Goal: Task Accomplishment & Management: Complete application form

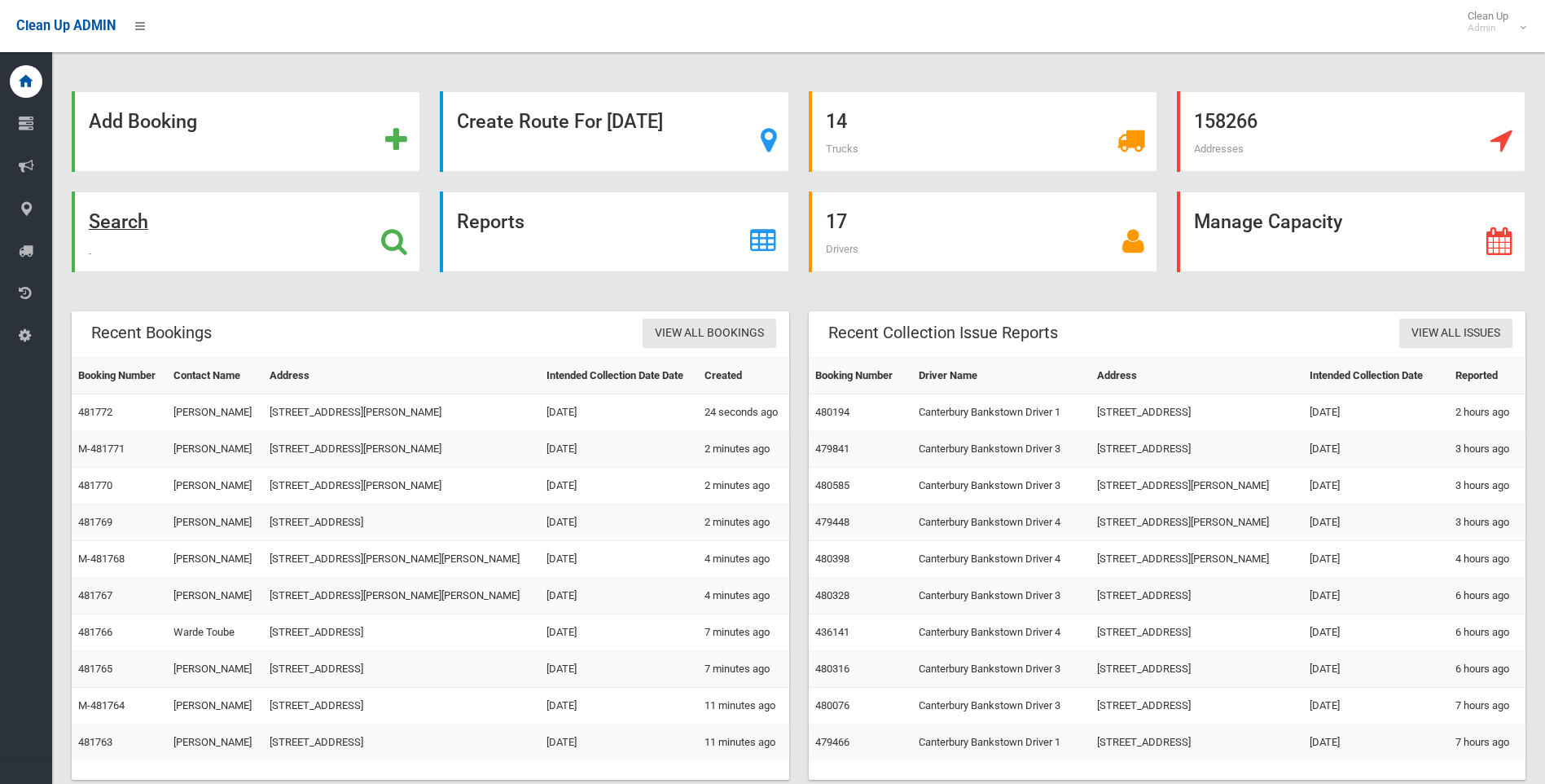
click at [102, 212] on strong "Search" at bounding box center [117, 222] width 59 height 23
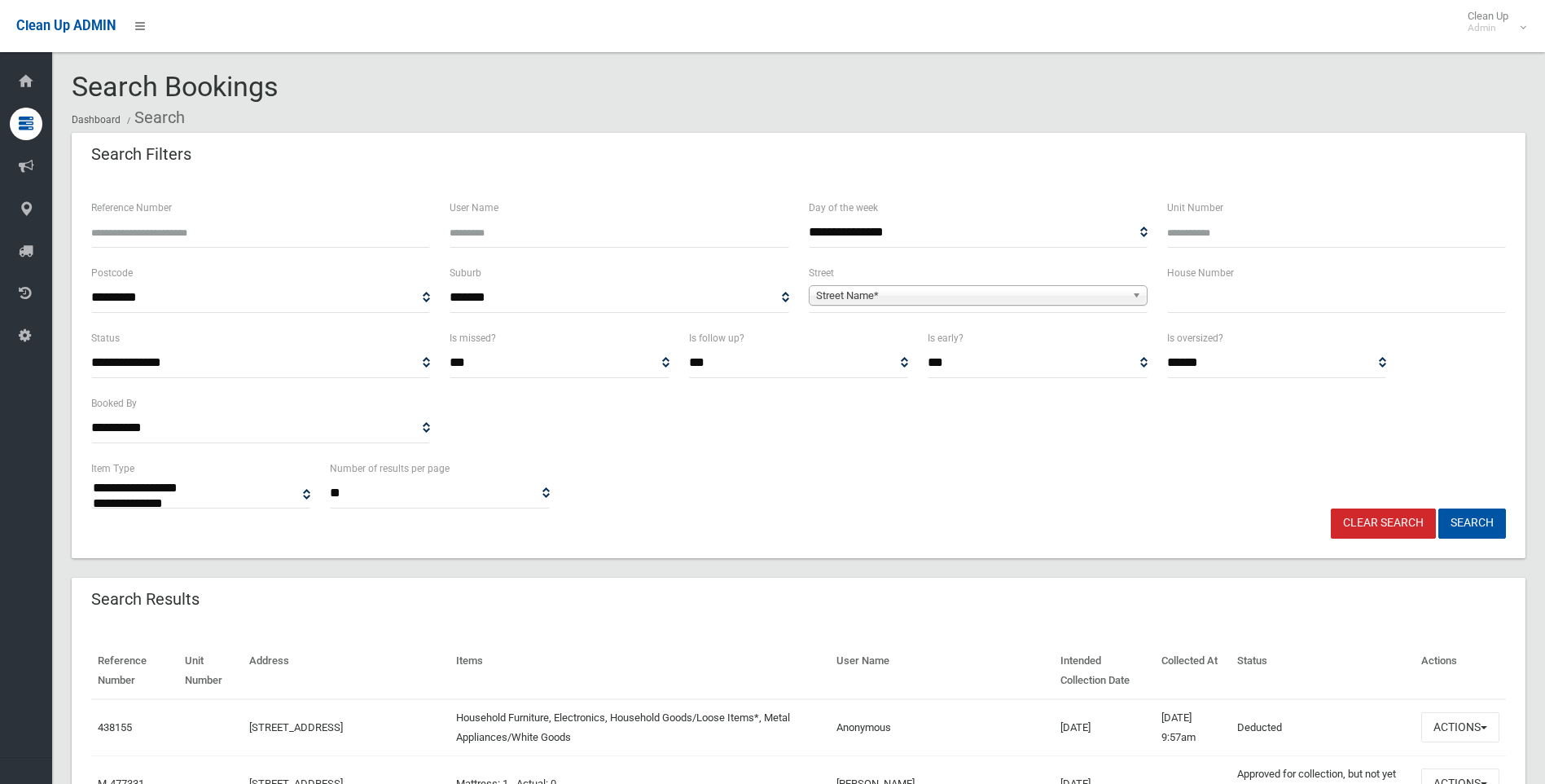
select select
click at [1248, 292] on input "text" at bounding box center [1336, 297] width 339 height 30
type input "**"
click at [1046, 293] on span "Street Name*" at bounding box center [970, 296] width 310 height 19
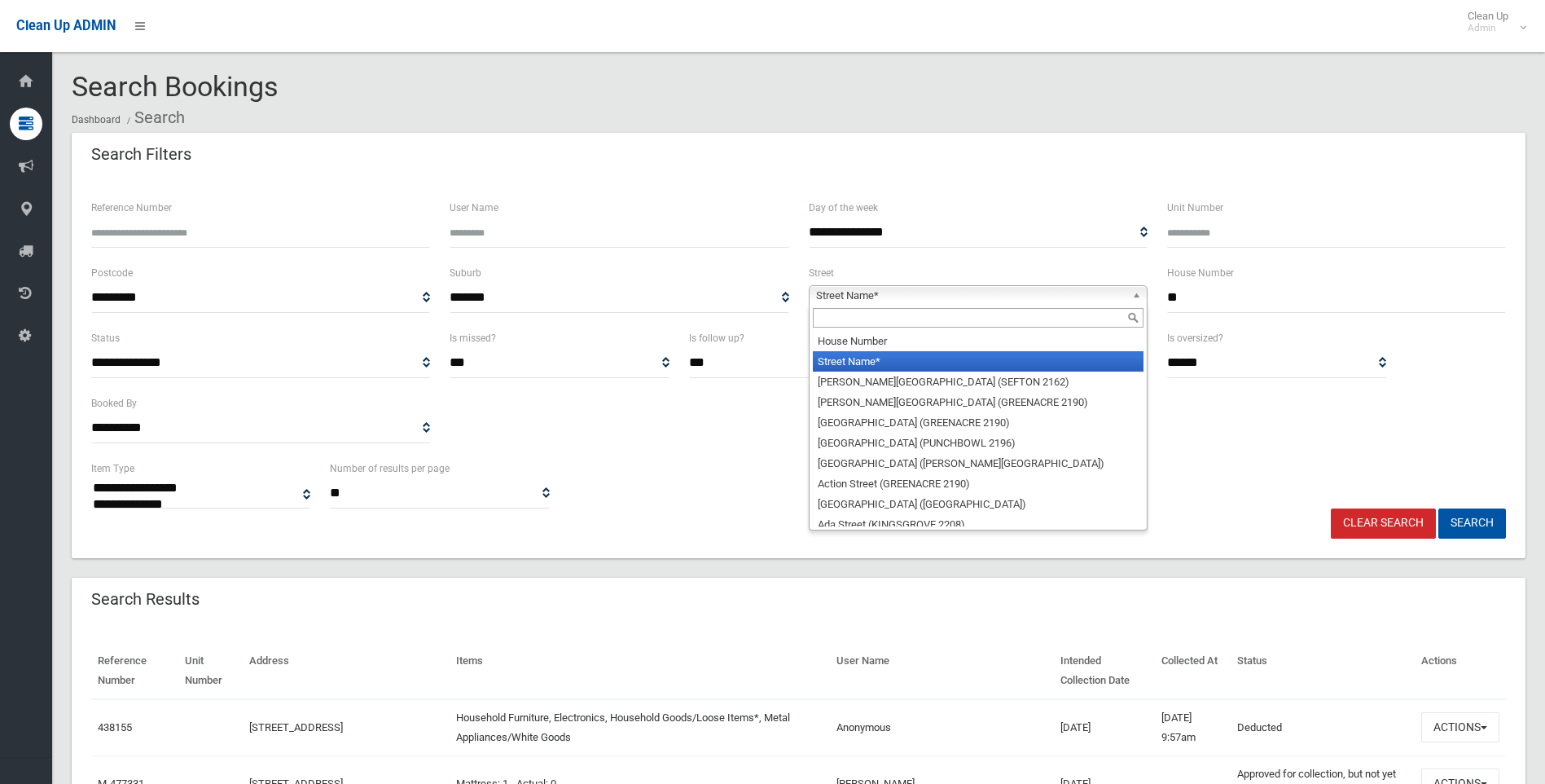
click at [981, 326] on input "text" at bounding box center [978, 317] width 331 height 19
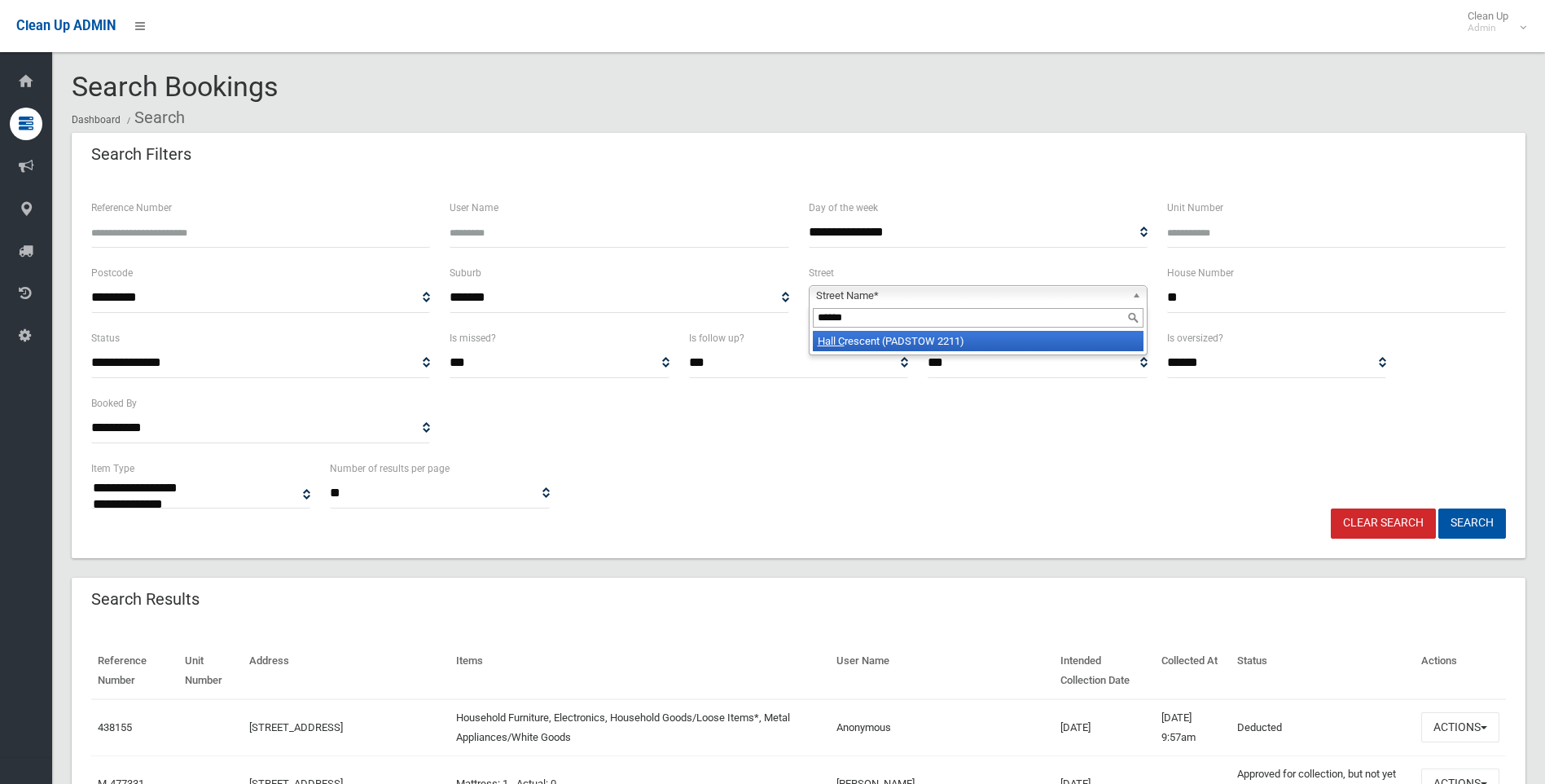
type input "******"
click at [870, 339] on li "Hall C rescent (PADSTOW 2211)" at bounding box center [978, 341] width 331 height 20
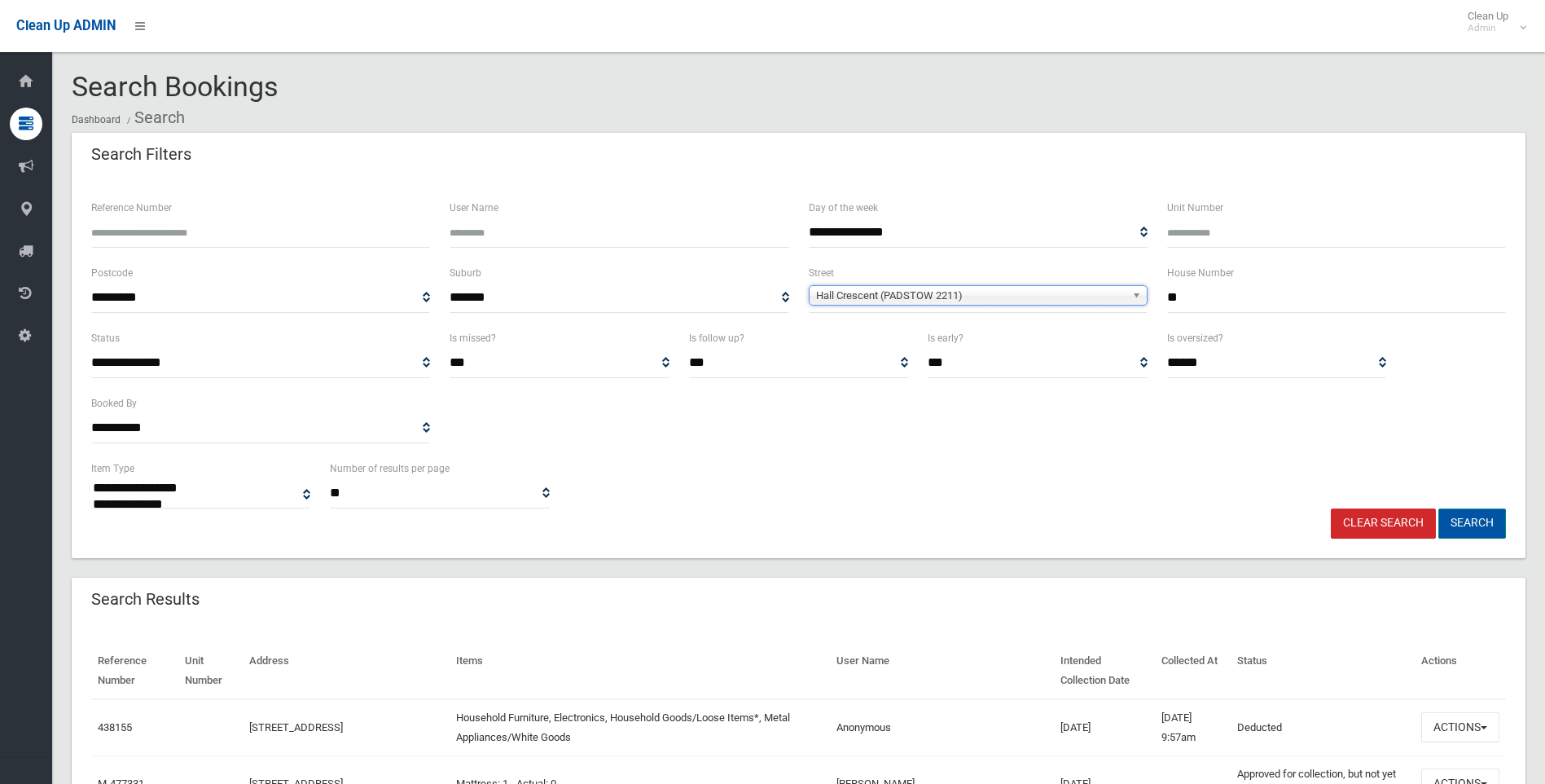
click at [1466, 515] on button "Search" at bounding box center [1472, 523] width 68 height 30
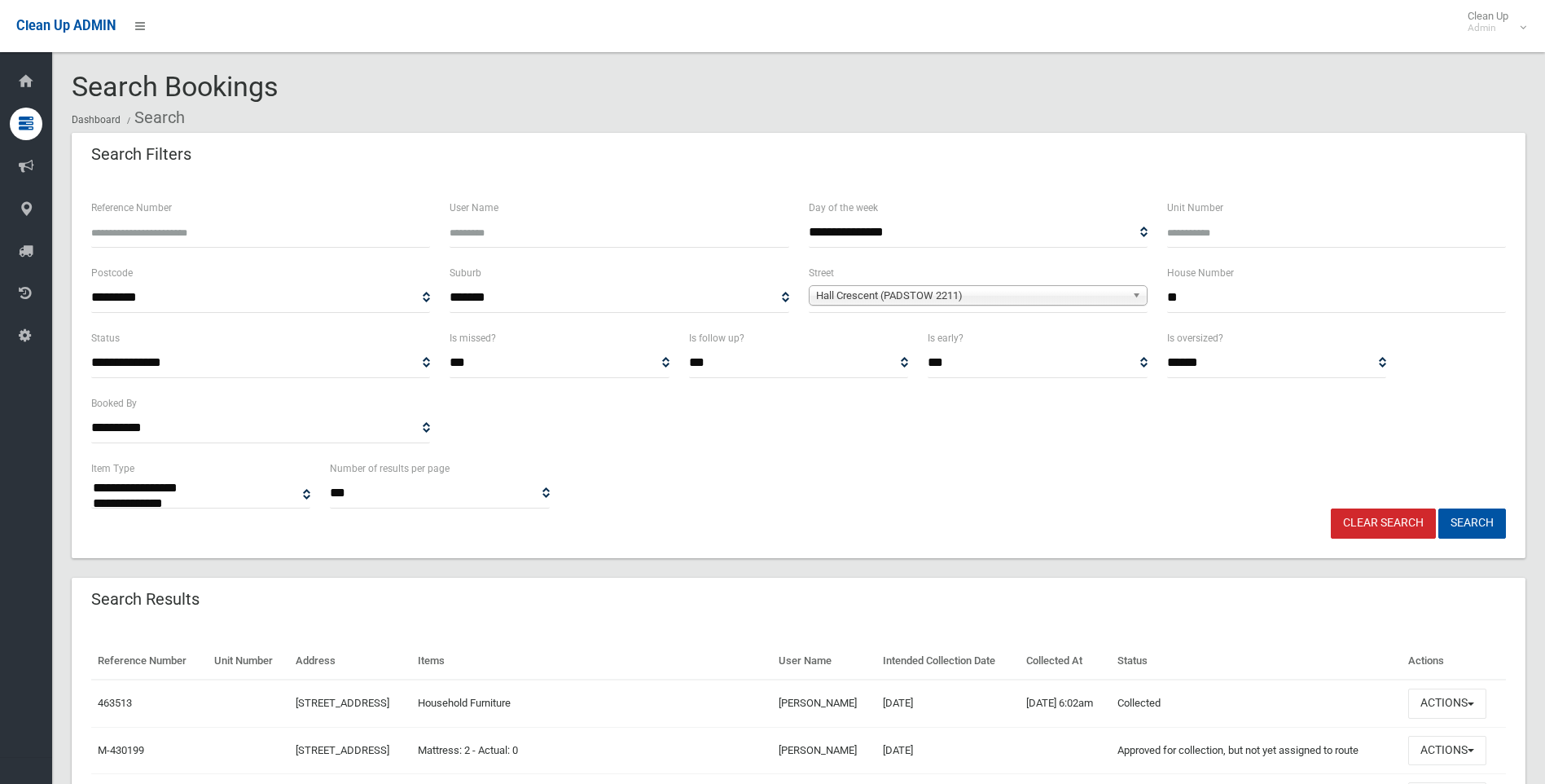
select select
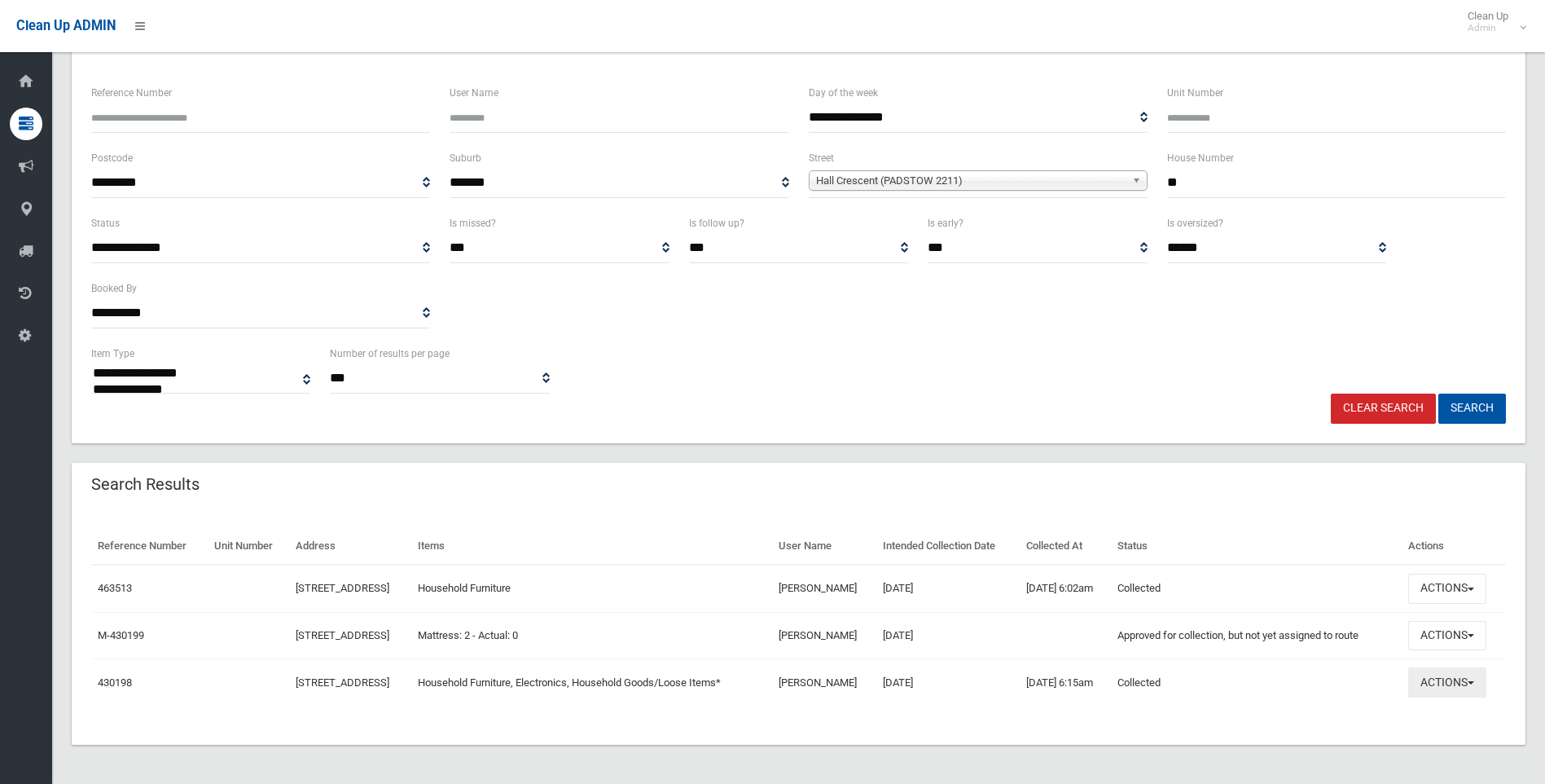
click at [1427, 681] on button "Actions" at bounding box center [1447, 681] width 79 height 30
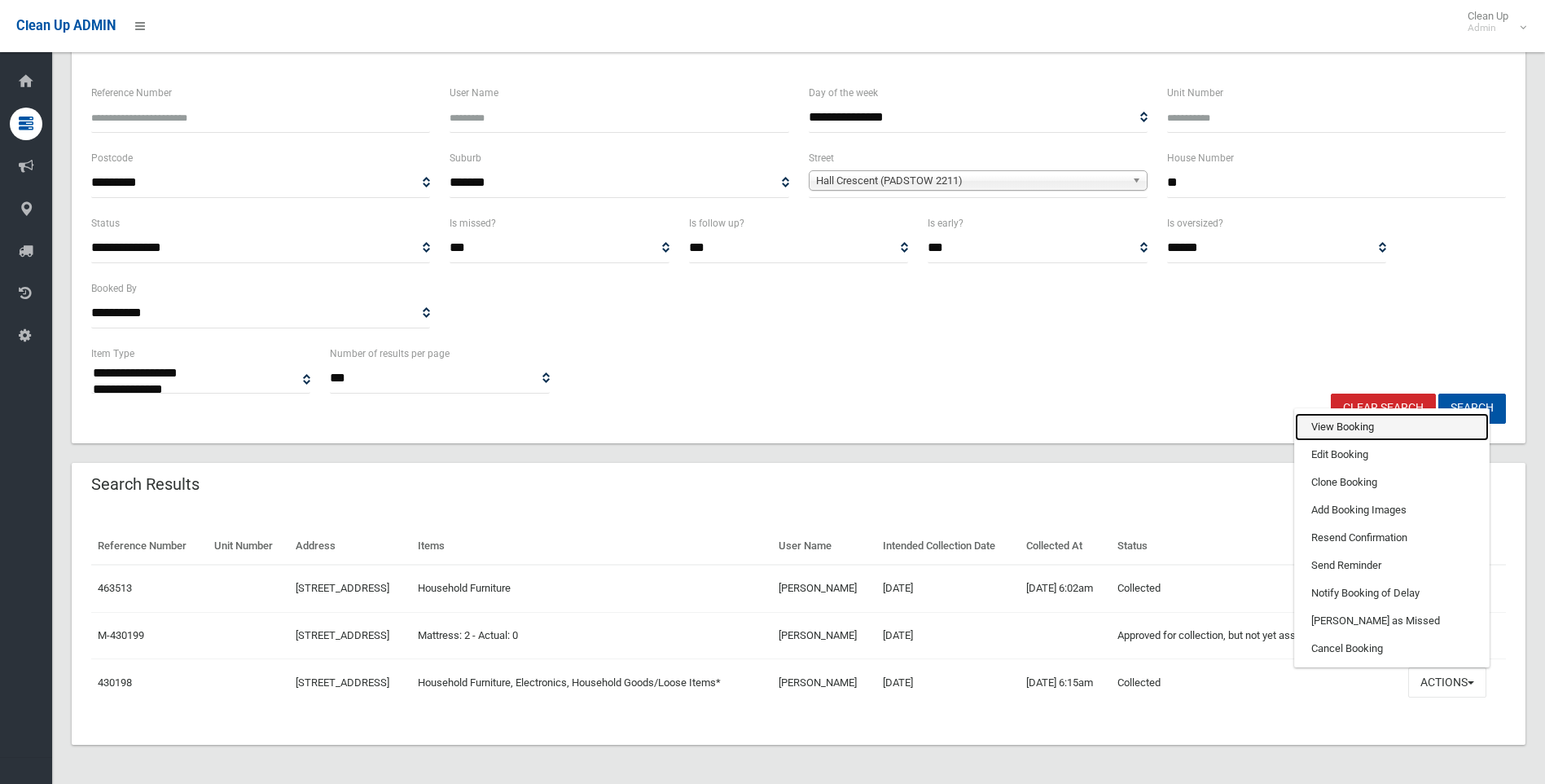
click at [1397, 420] on link "View Booking" at bounding box center [1393, 427] width 194 height 28
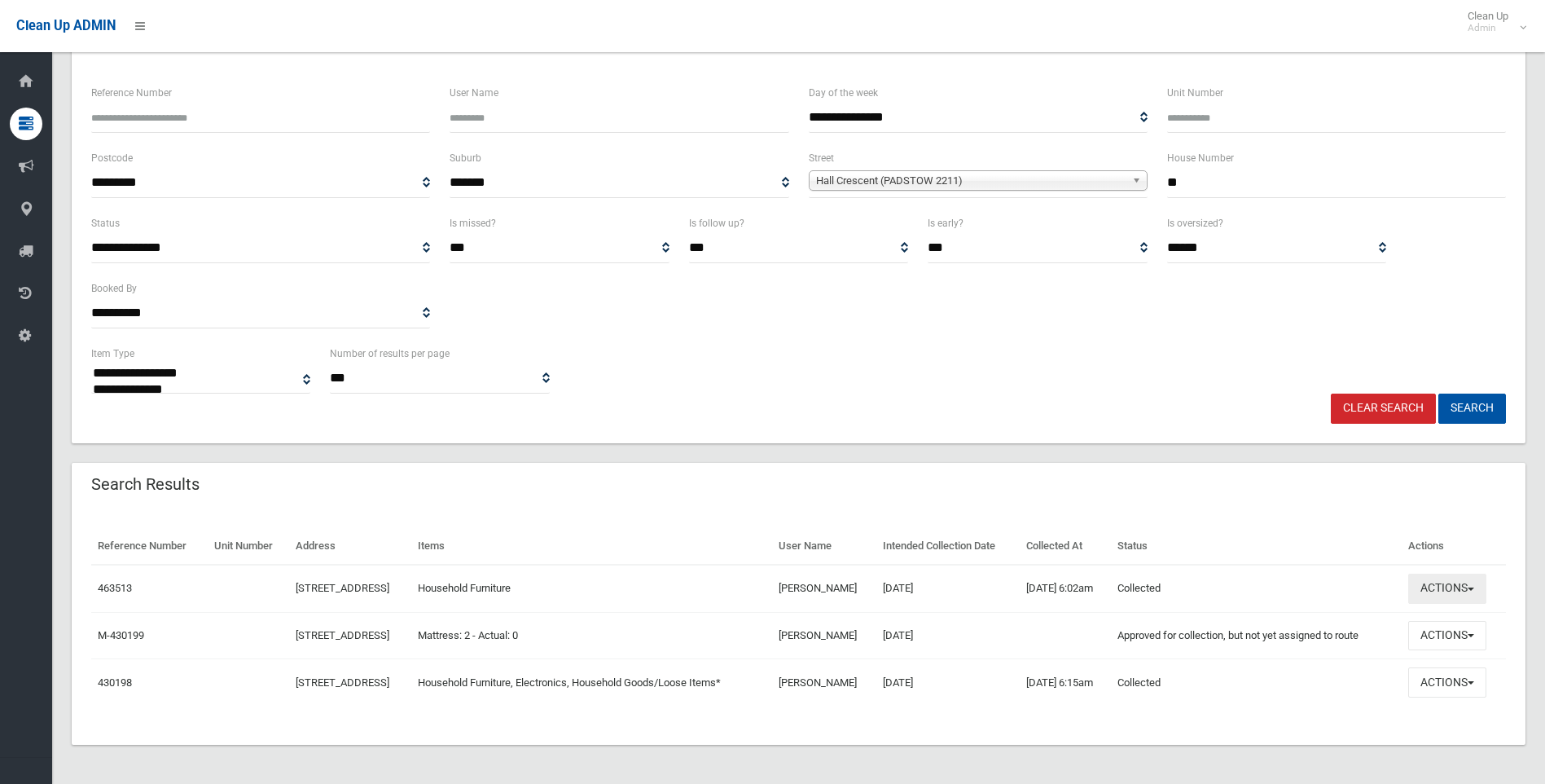
click at [1463, 588] on button "Actions" at bounding box center [1447, 588] width 79 height 30
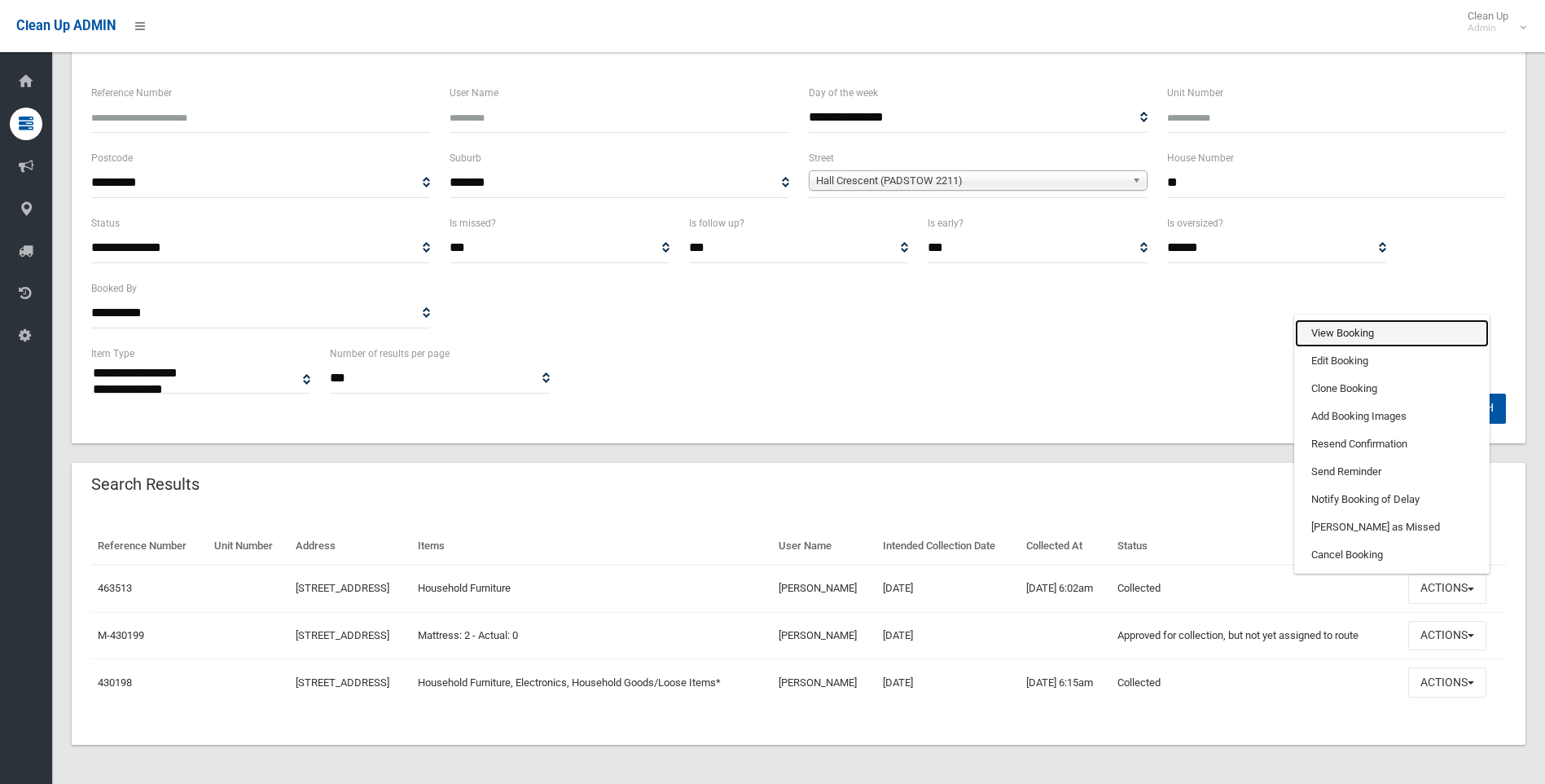
click at [1362, 327] on link "View Booking" at bounding box center [1393, 333] width 194 height 28
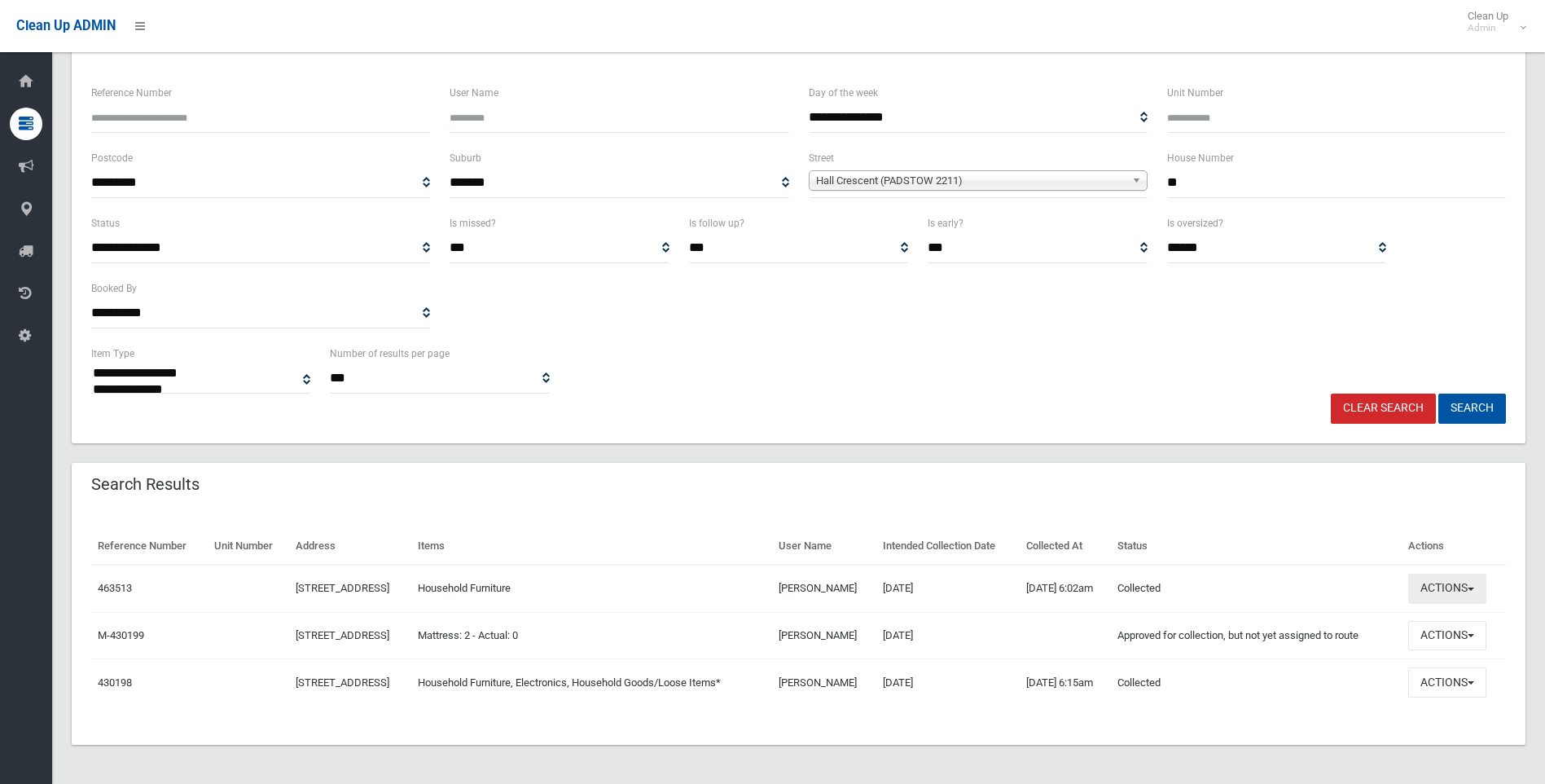
click at [1453, 592] on button "Actions" at bounding box center [1447, 588] width 79 height 30
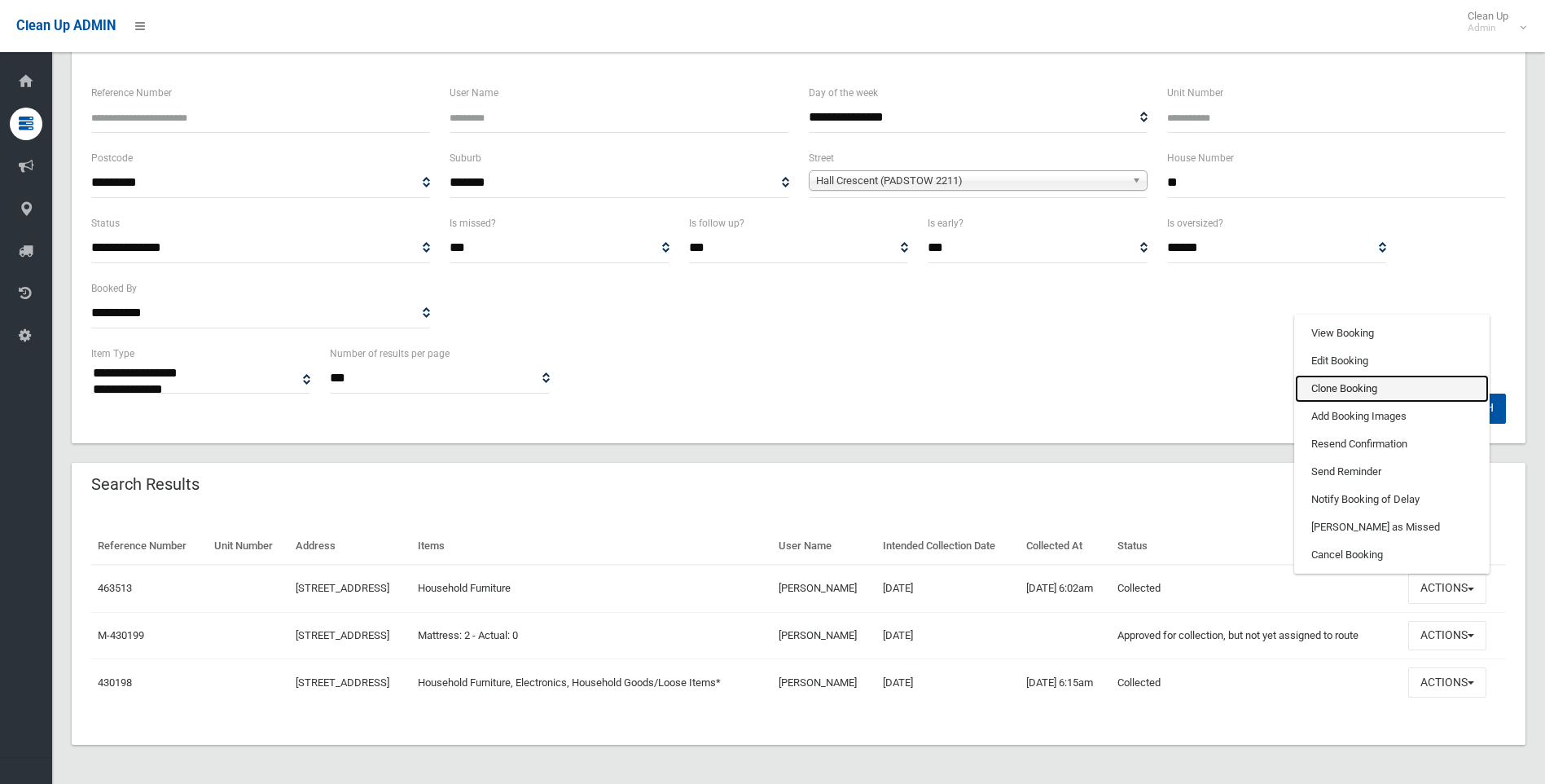
click at [1347, 388] on link "Clone Booking" at bounding box center [1393, 388] width 194 height 28
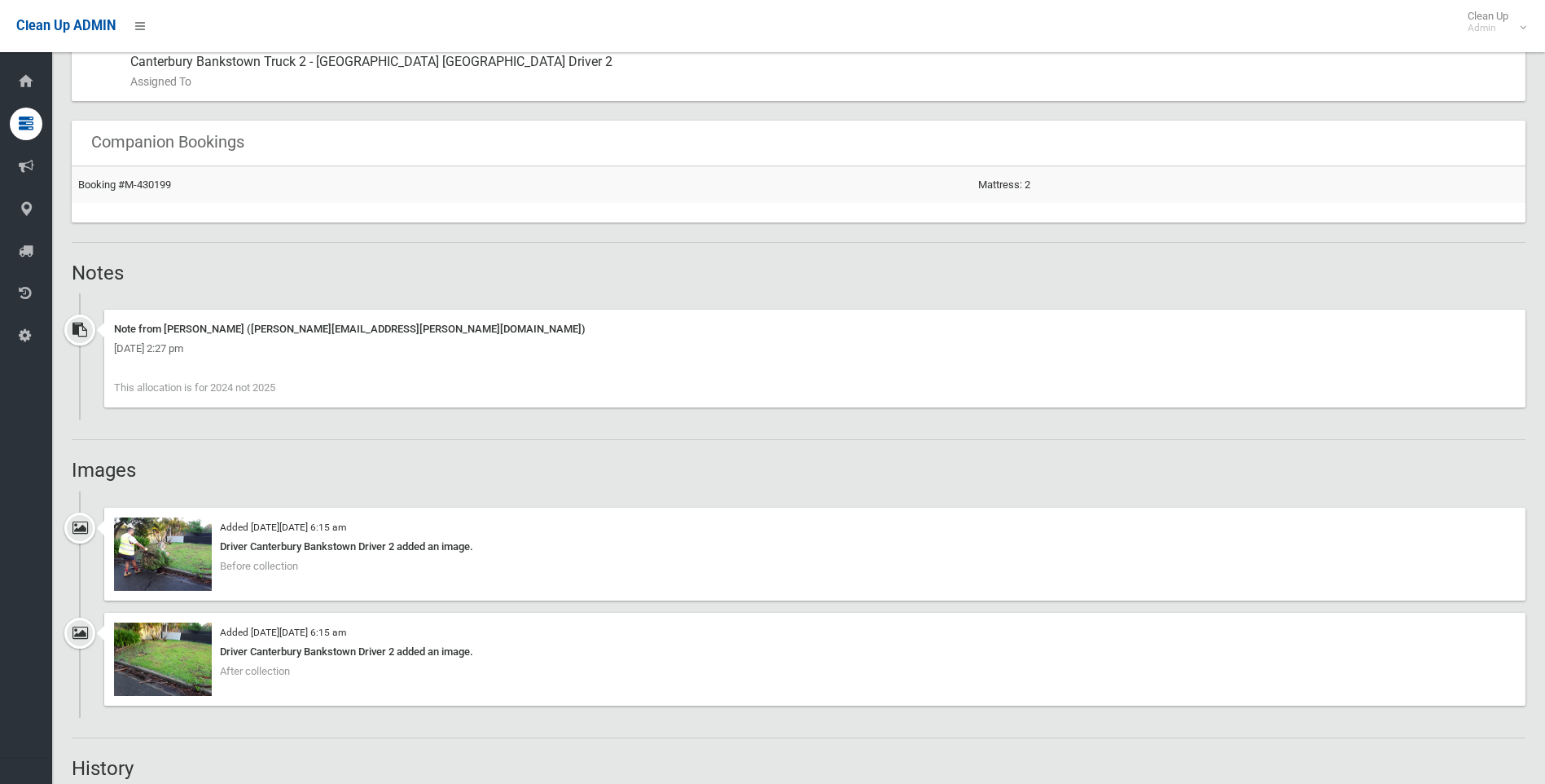
scroll to position [977, 0]
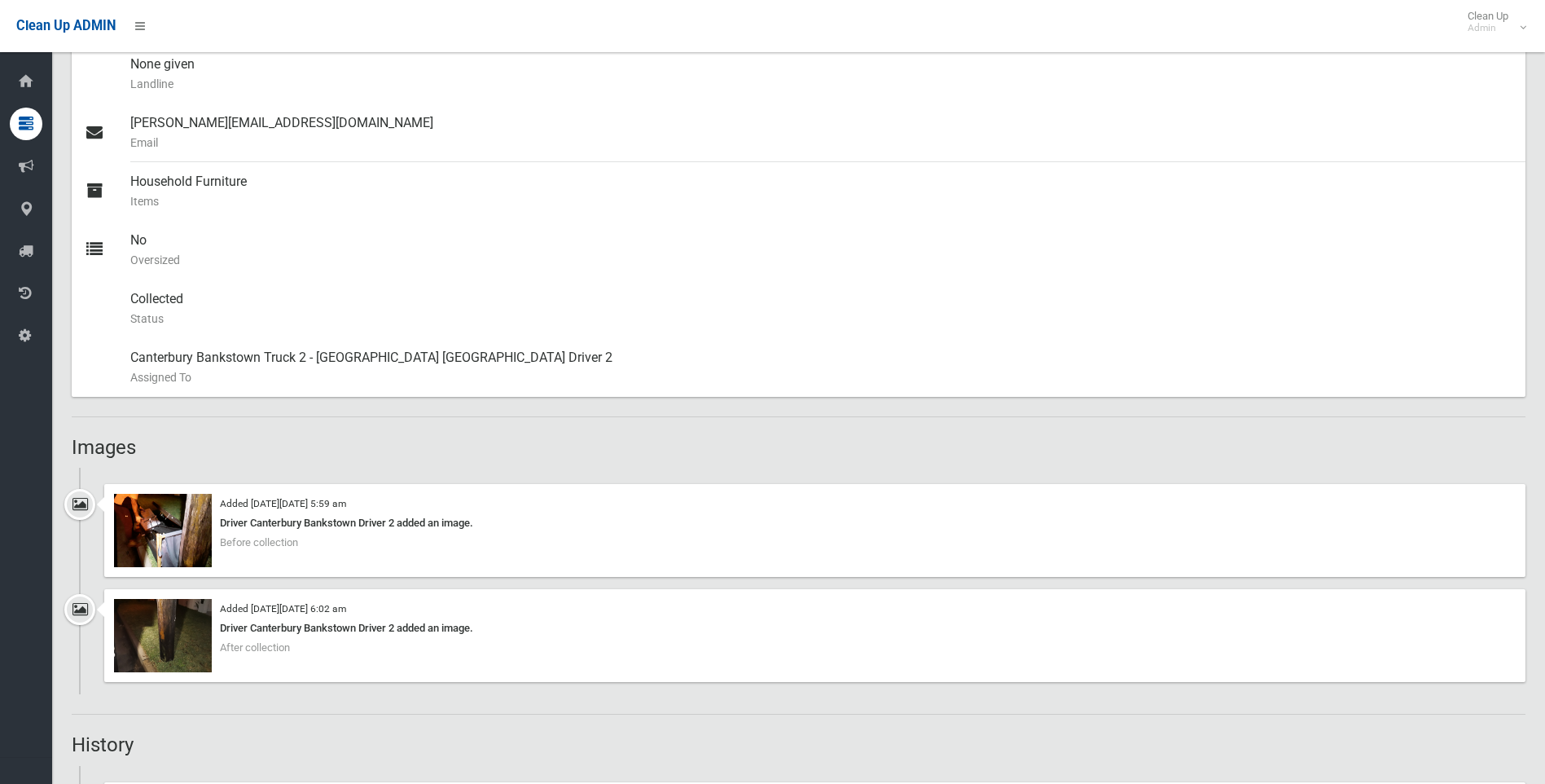
scroll to position [489, 0]
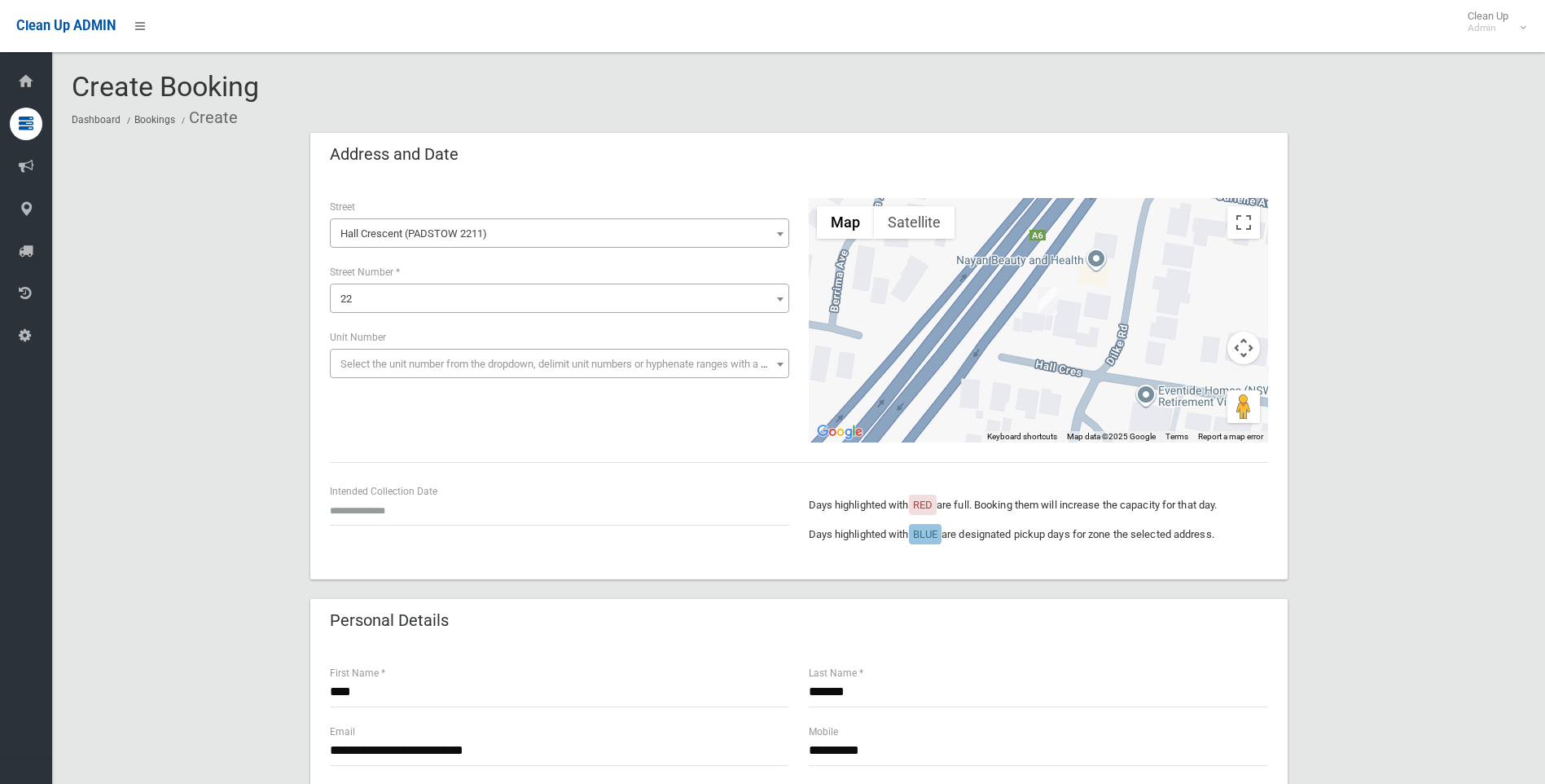
scroll to position [163, 0]
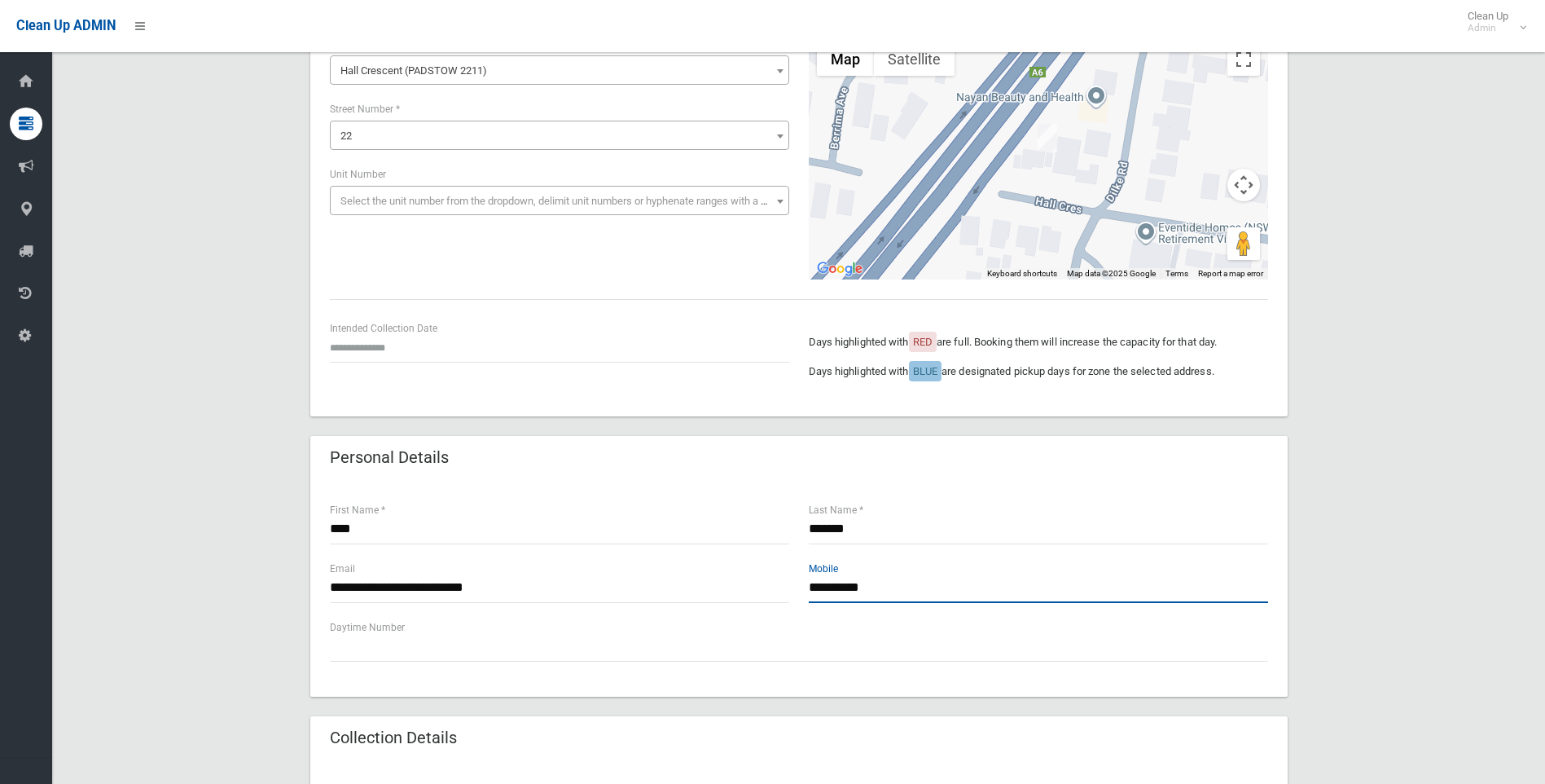
click at [908, 598] on input "**********" at bounding box center [1038, 587] width 459 height 30
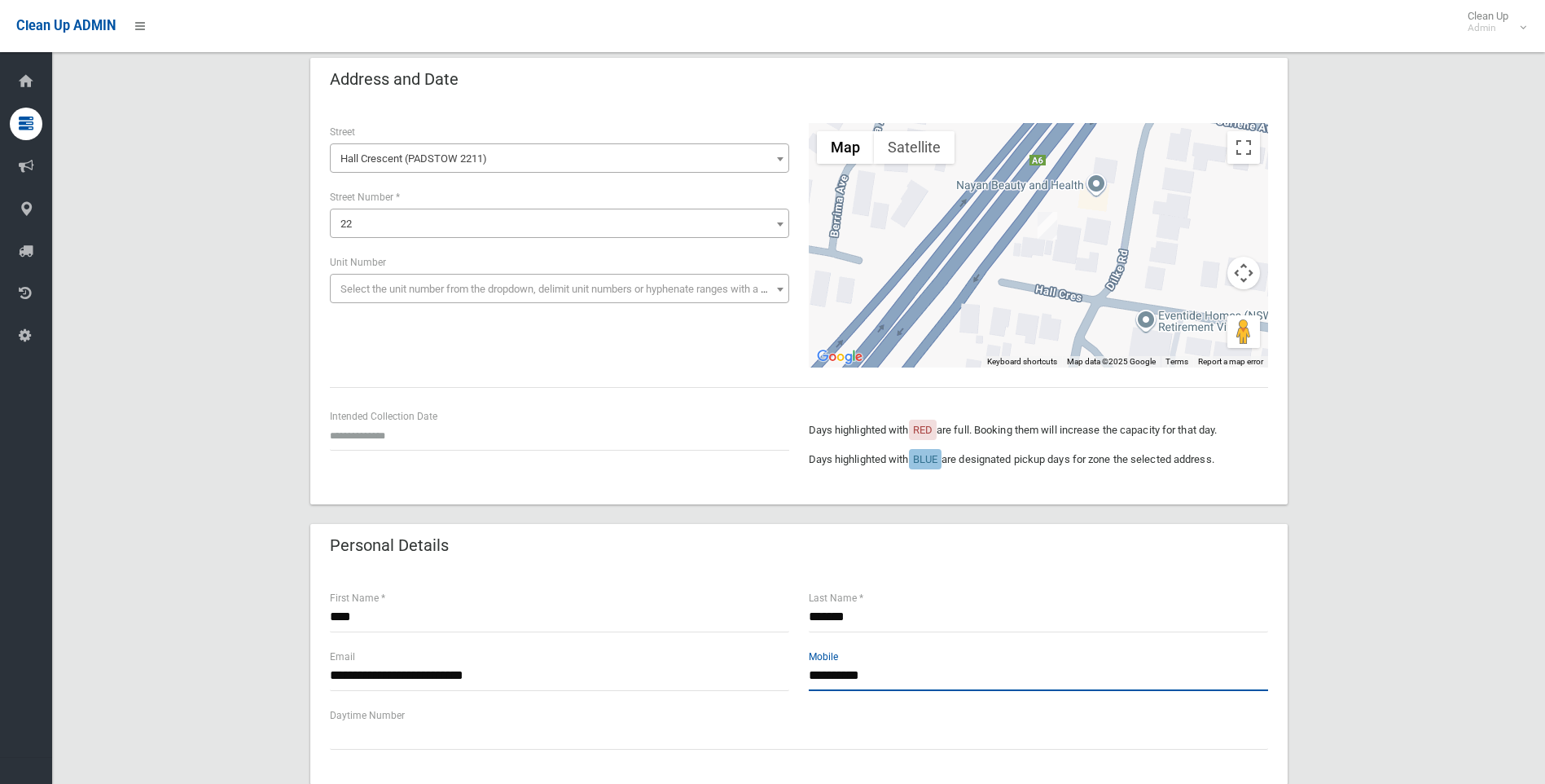
scroll to position [0, 0]
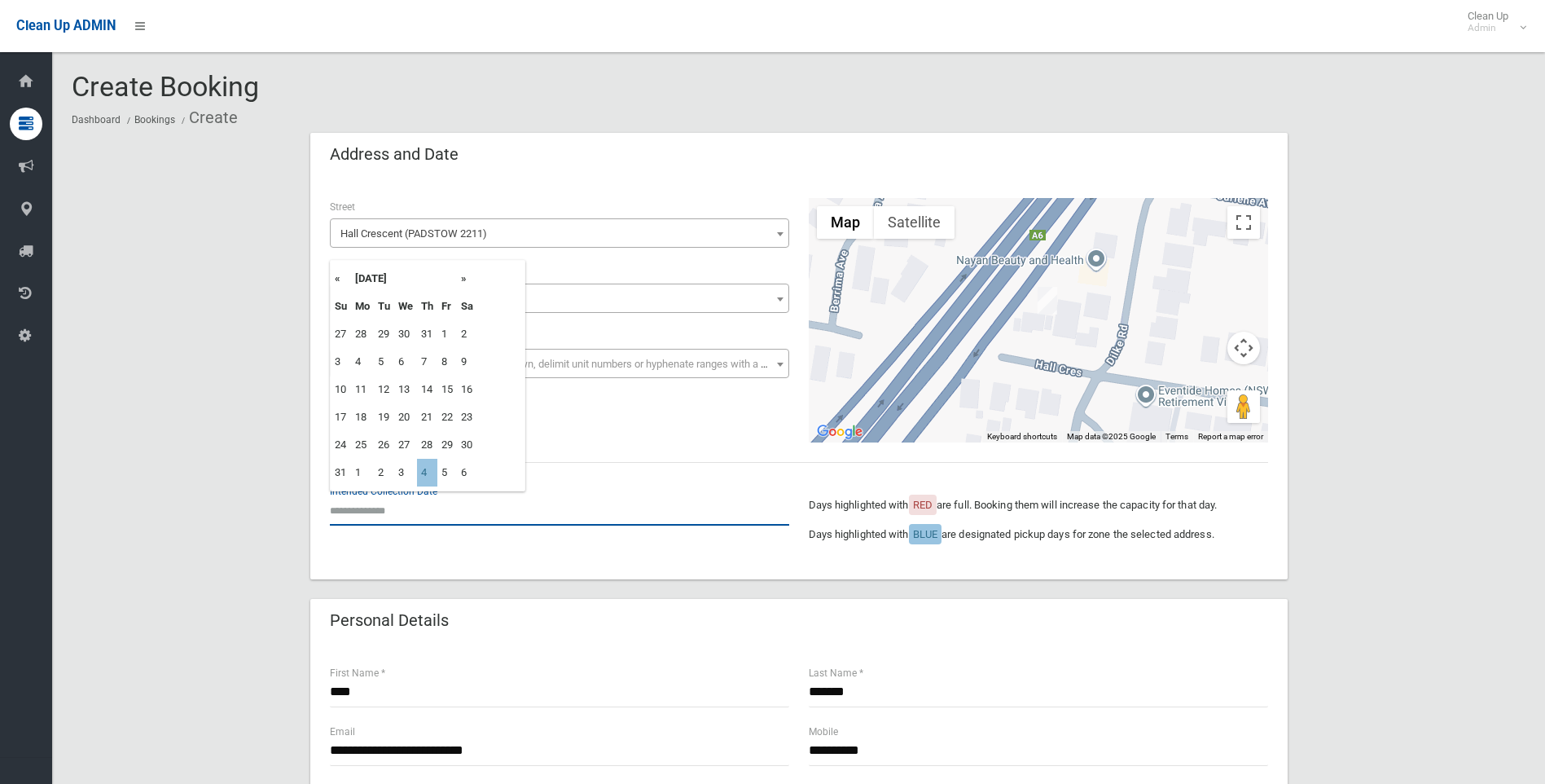
click at [395, 511] on input "text" at bounding box center [559, 509] width 459 height 30
click at [463, 278] on th "»" at bounding box center [467, 278] width 20 height 28
click at [429, 388] on td "18" at bounding box center [427, 389] width 20 height 28
type input "**********"
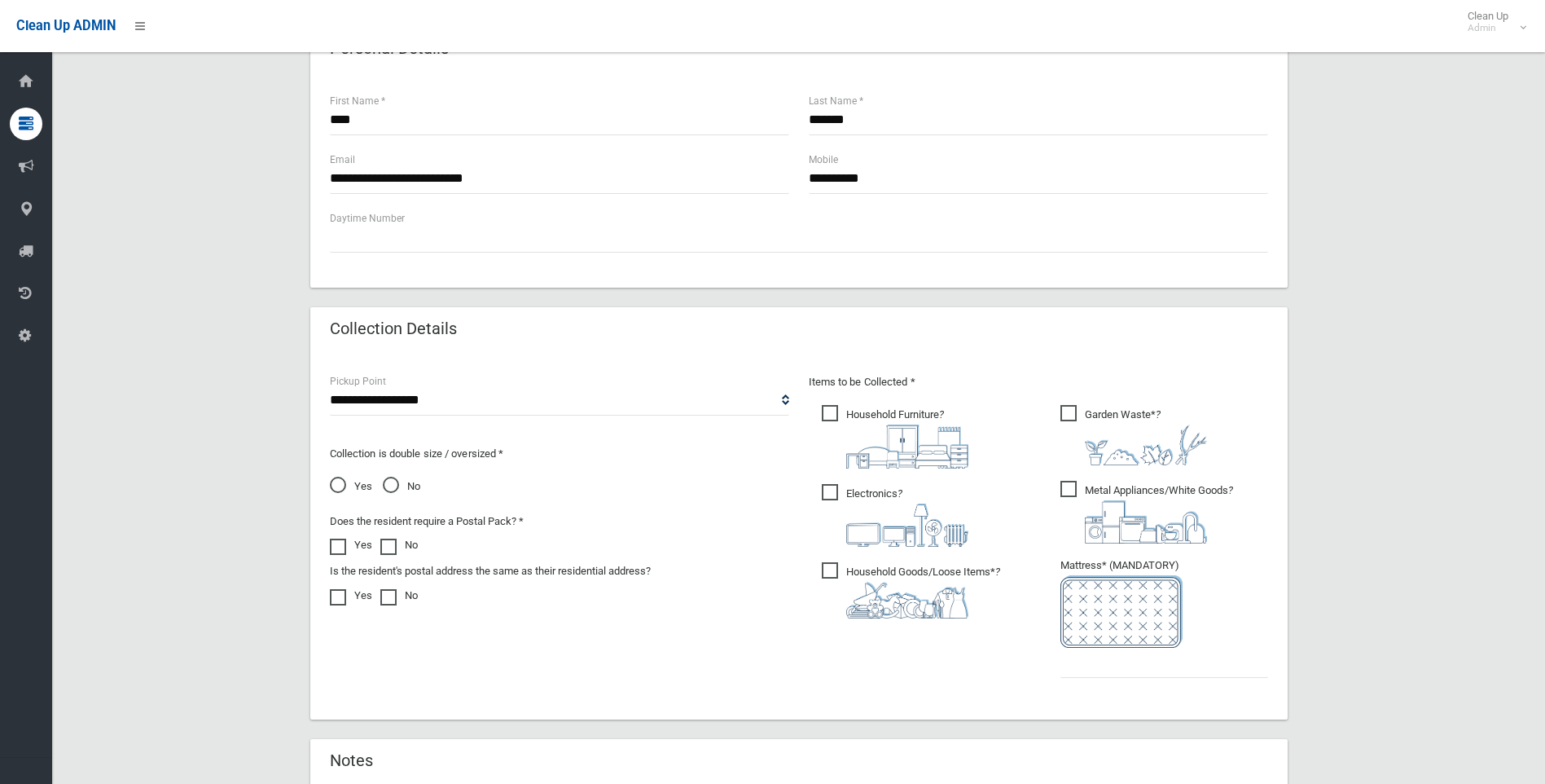
scroll to position [652, 0]
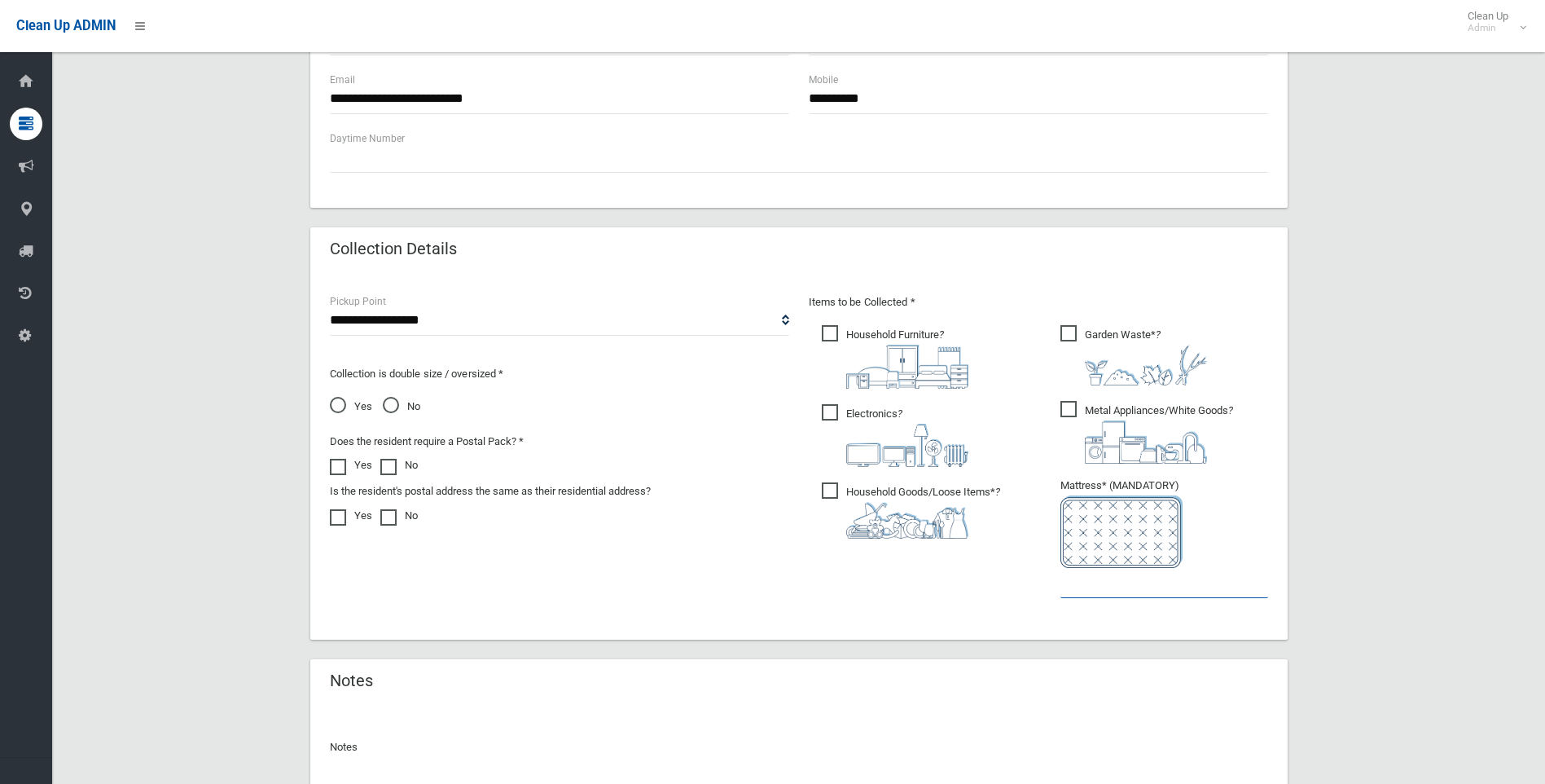
click at [1112, 573] on input "text" at bounding box center [1165, 582] width 208 height 30
type input "*"
click at [840, 416] on span "Electronics ?" at bounding box center [895, 435] width 147 height 63
click at [838, 489] on span "Household Goods/Loose Items* ?" at bounding box center [911, 510] width 179 height 56
click at [1077, 339] on span "Garden Waste* ?" at bounding box center [1134, 355] width 147 height 60
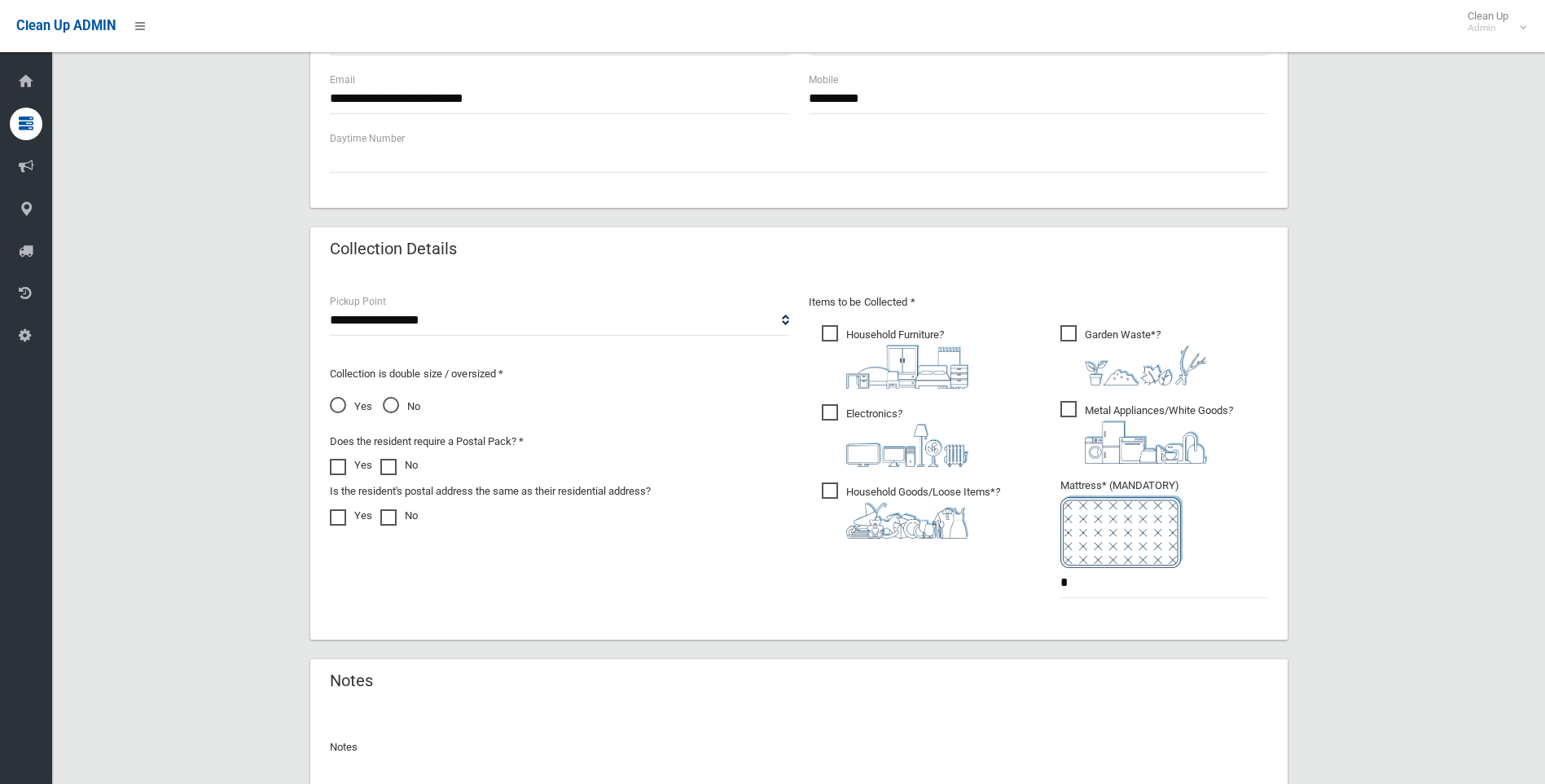
click at [1069, 416] on span "Metal Appliances/White Goods ?" at bounding box center [1147, 432] width 173 height 63
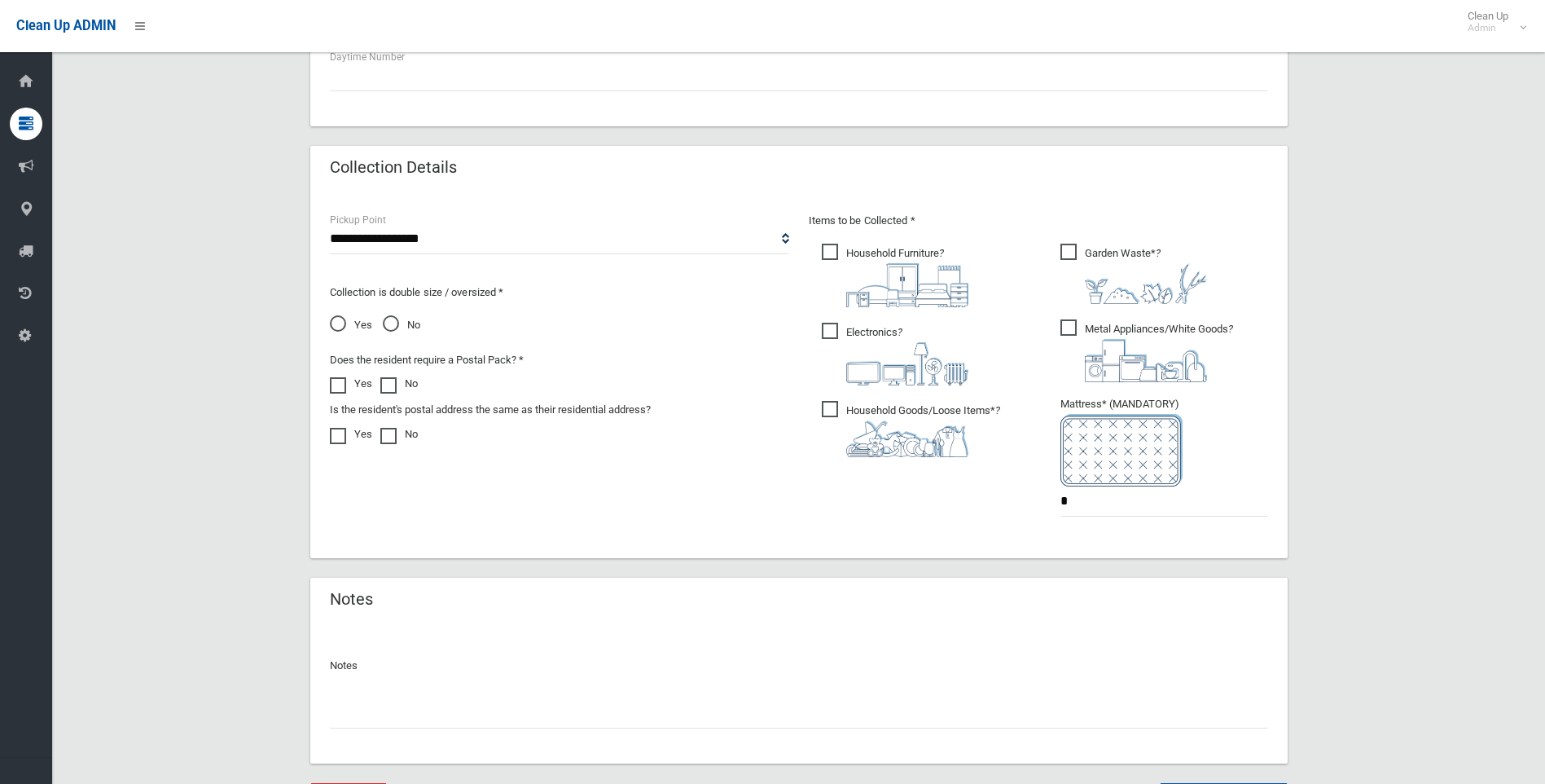
scroll to position [820, 0]
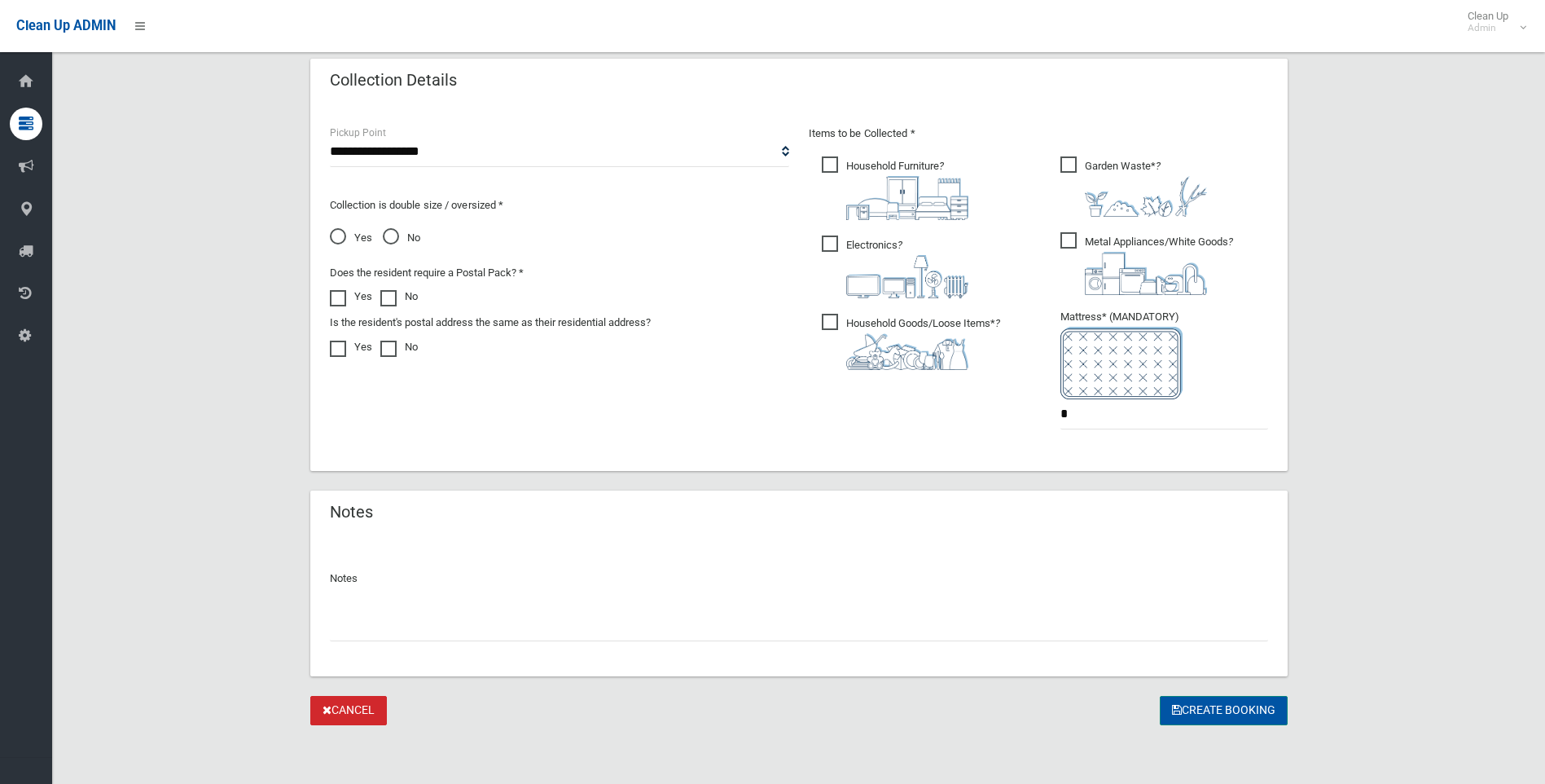
click at [1249, 709] on button "Create Booking" at bounding box center [1224, 710] width 128 height 30
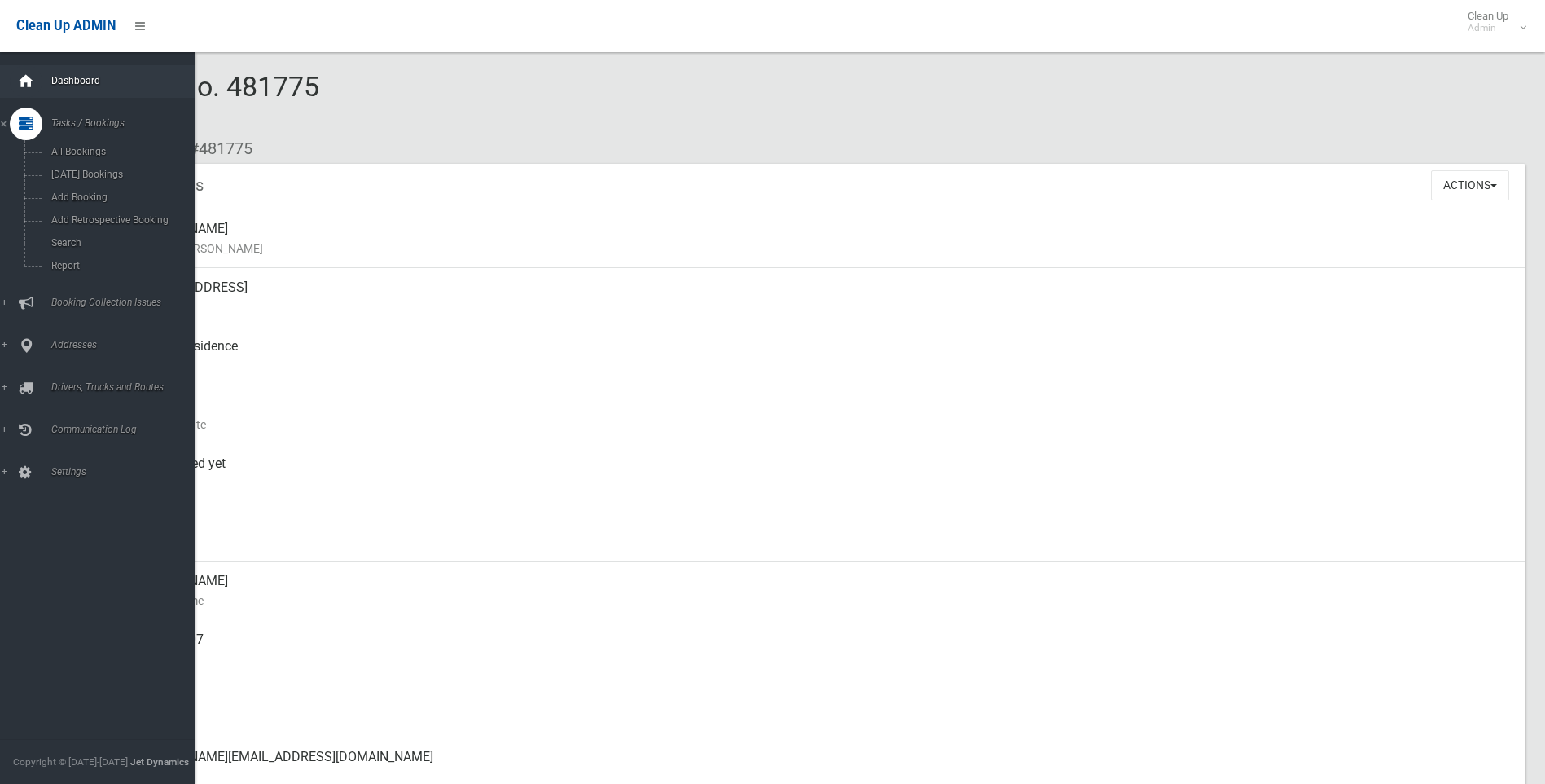
click at [19, 83] on icon at bounding box center [26, 82] width 17 height 33
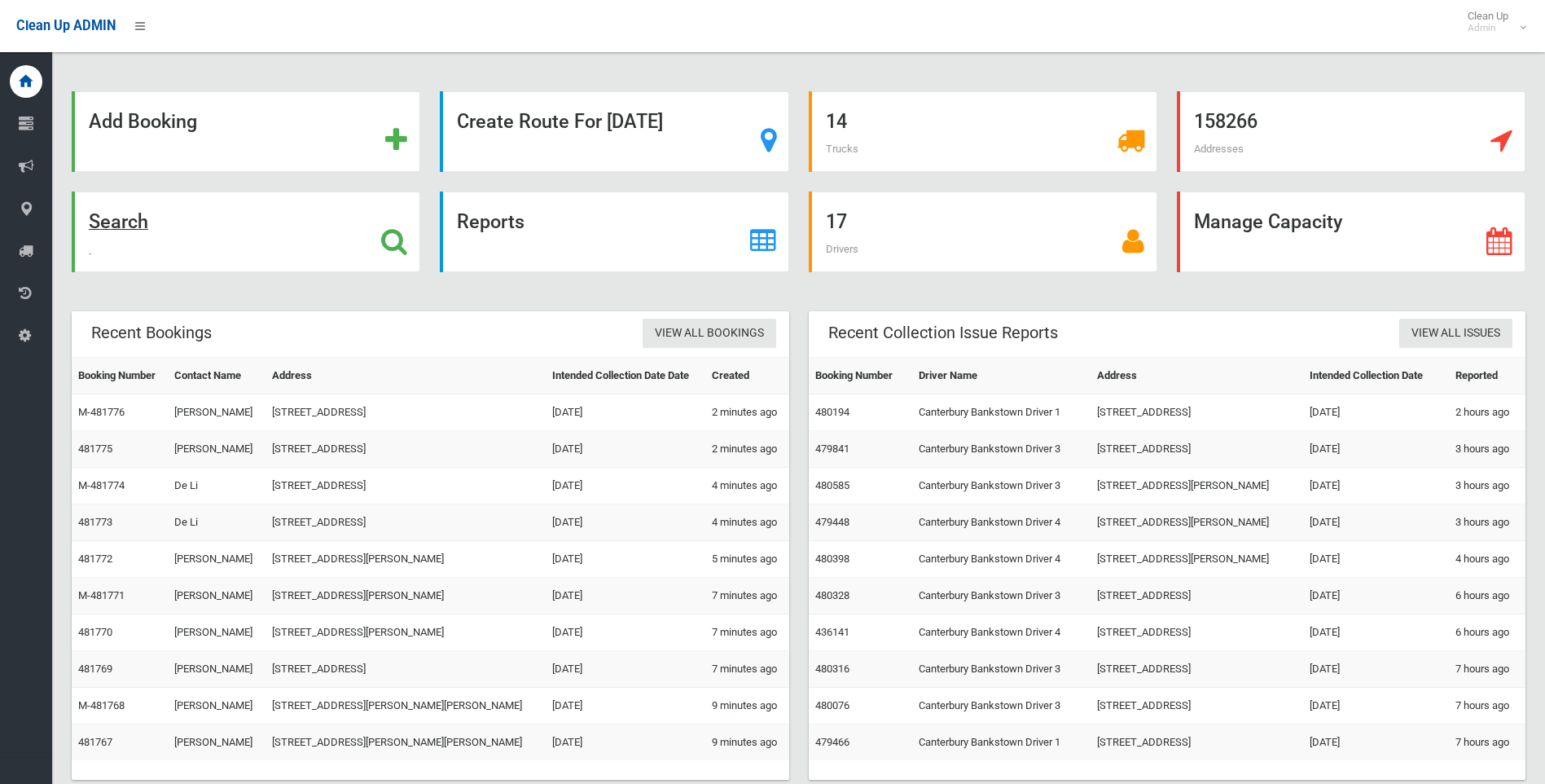
click at [142, 223] on strong "Search" at bounding box center [117, 222] width 59 height 23
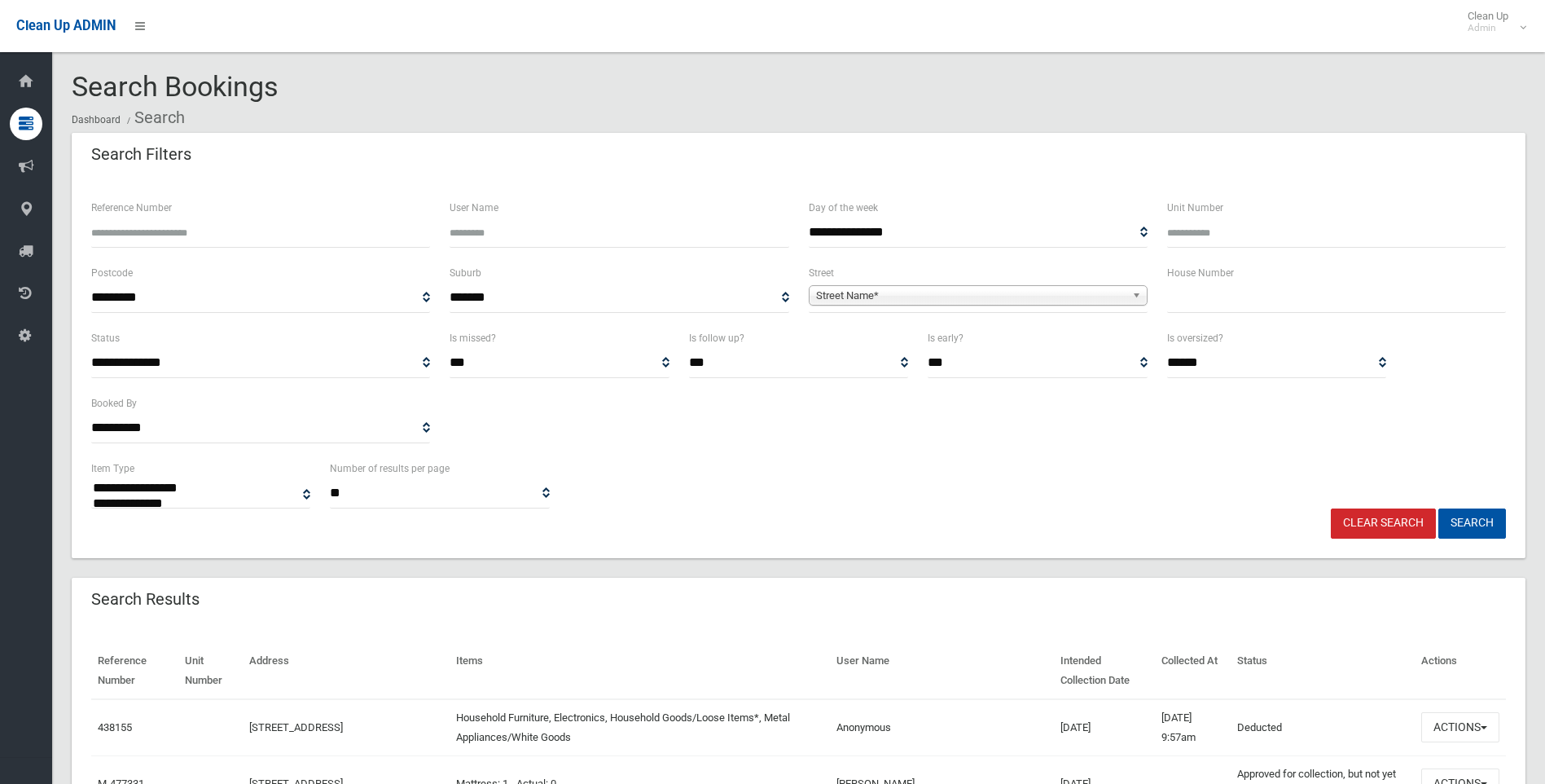
select select
click at [1245, 308] on input "text" at bounding box center [1336, 297] width 339 height 30
type input "**"
click at [1009, 294] on span "Street Name*" at bounding box center [970, 296] width 310 height 19
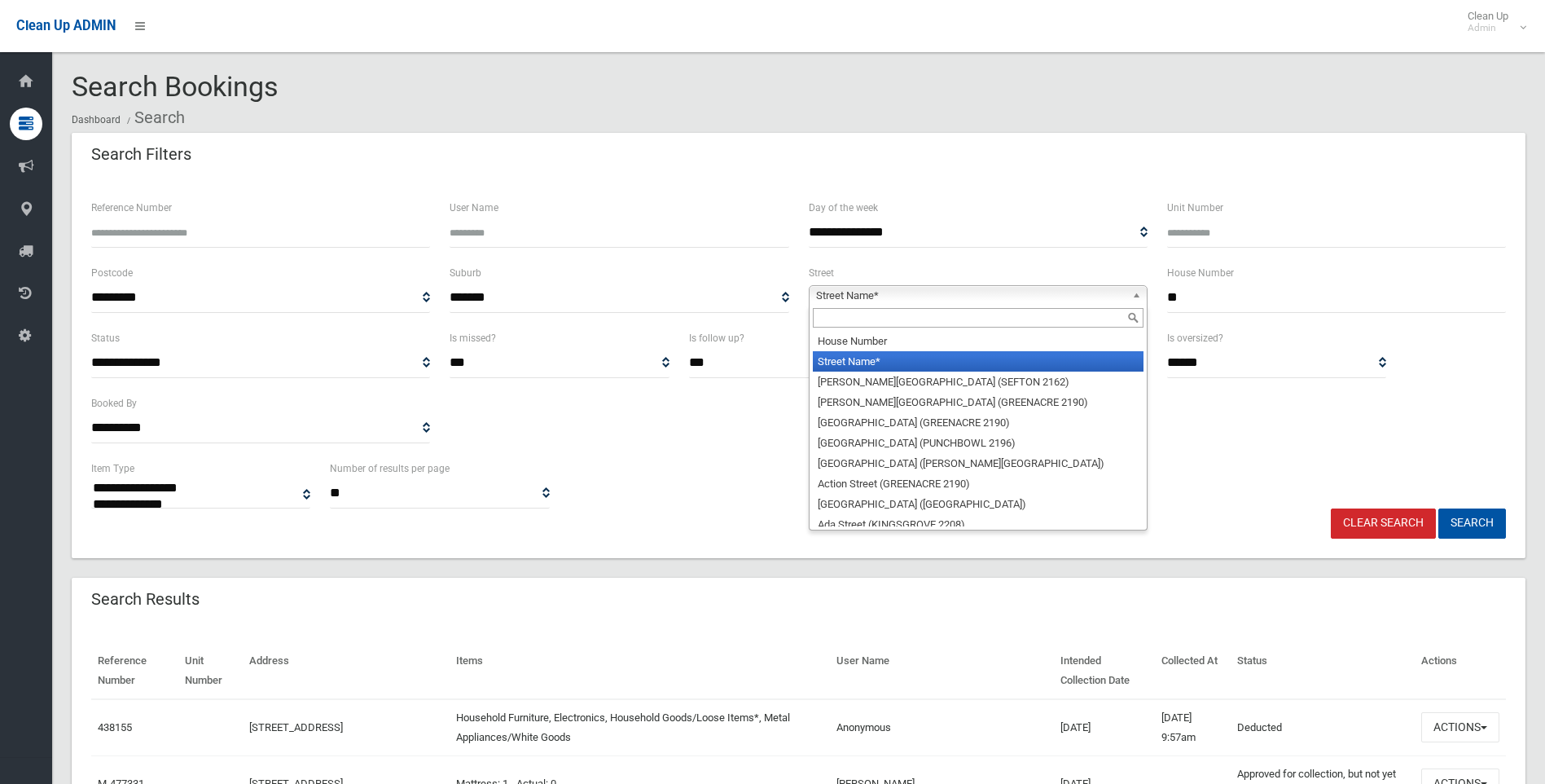
click at [948, 318] on input "text" at bounding box center [978, 317] width 331 height 19
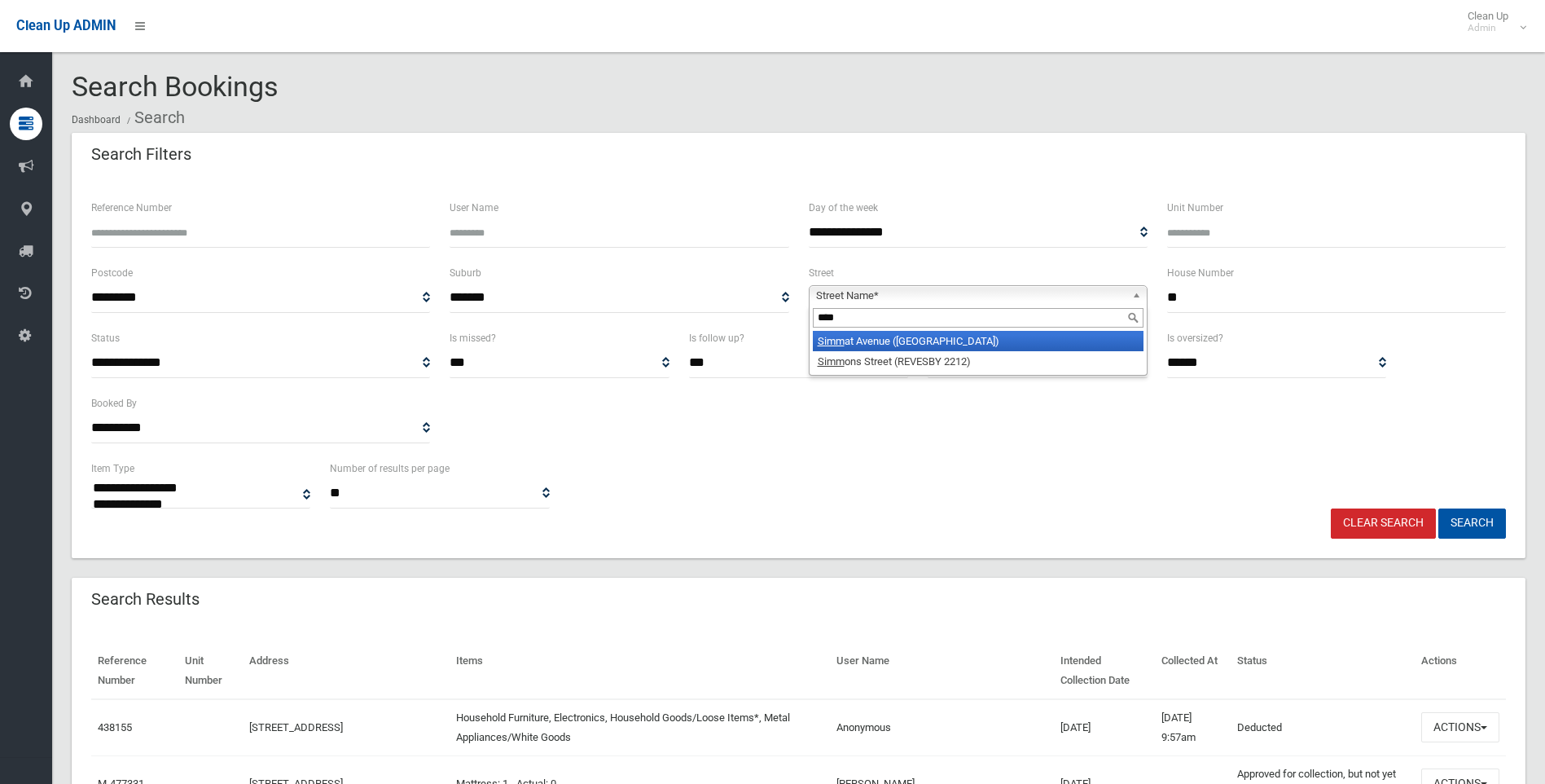
type input "****"
click at [864, 333] on li "Simm at Avenue (CONDELL PARK 2200)" at bounding box center [978, 341] width 331 height 20
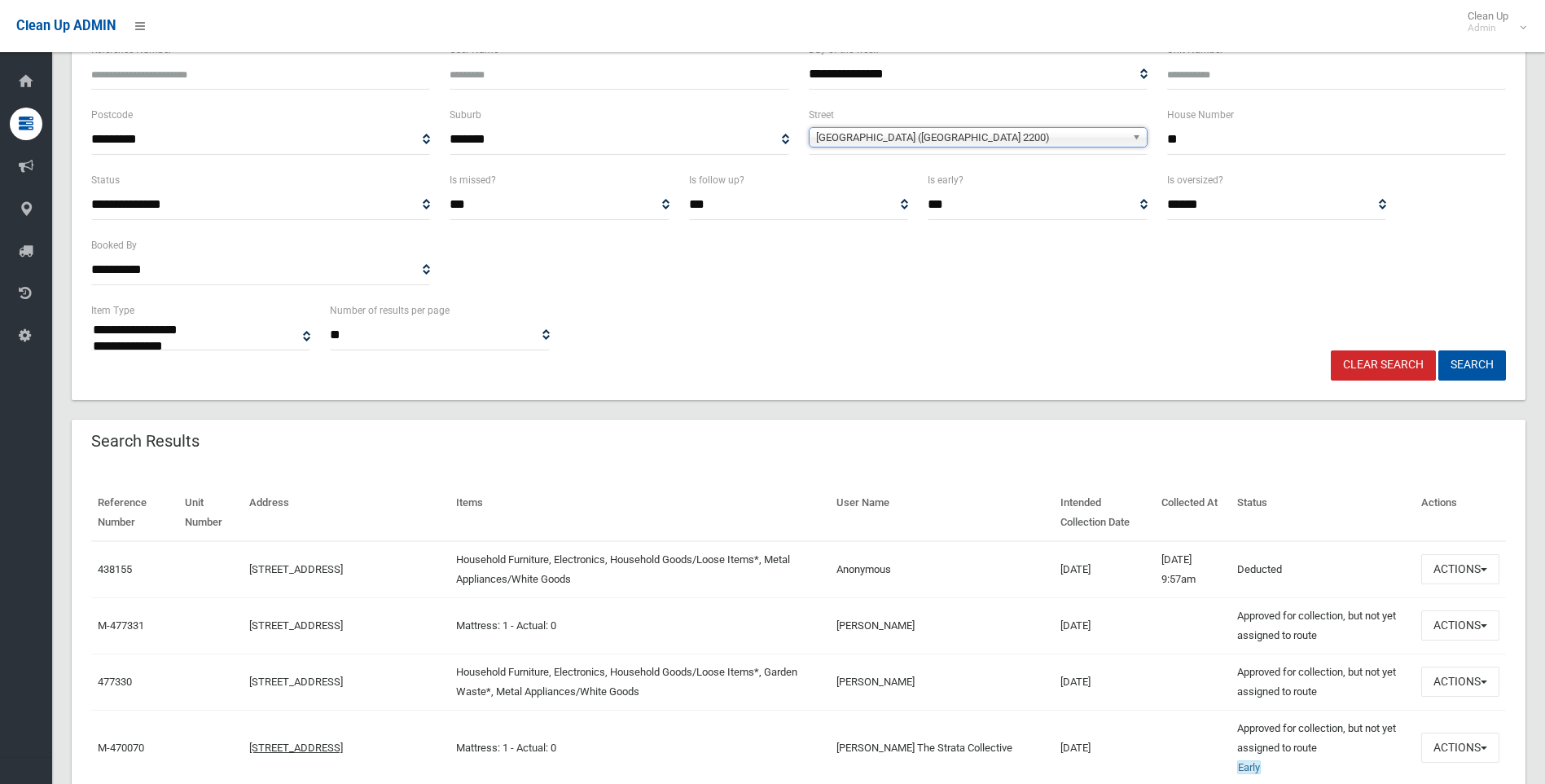
scroll to position [163, 0]
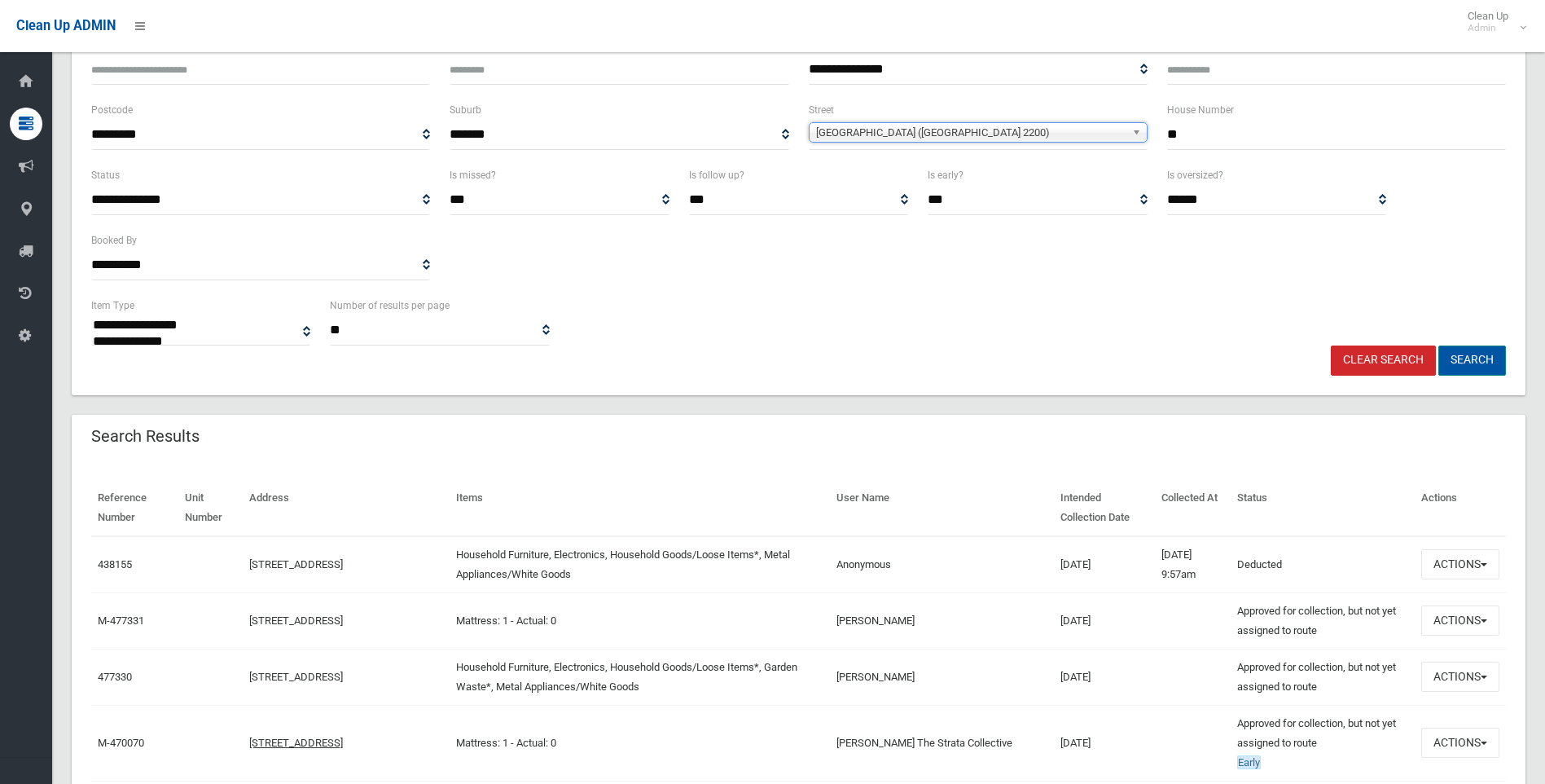
click at [1488, 367] on button "Search" at bounding box center [1472, 360] width 68 height 30
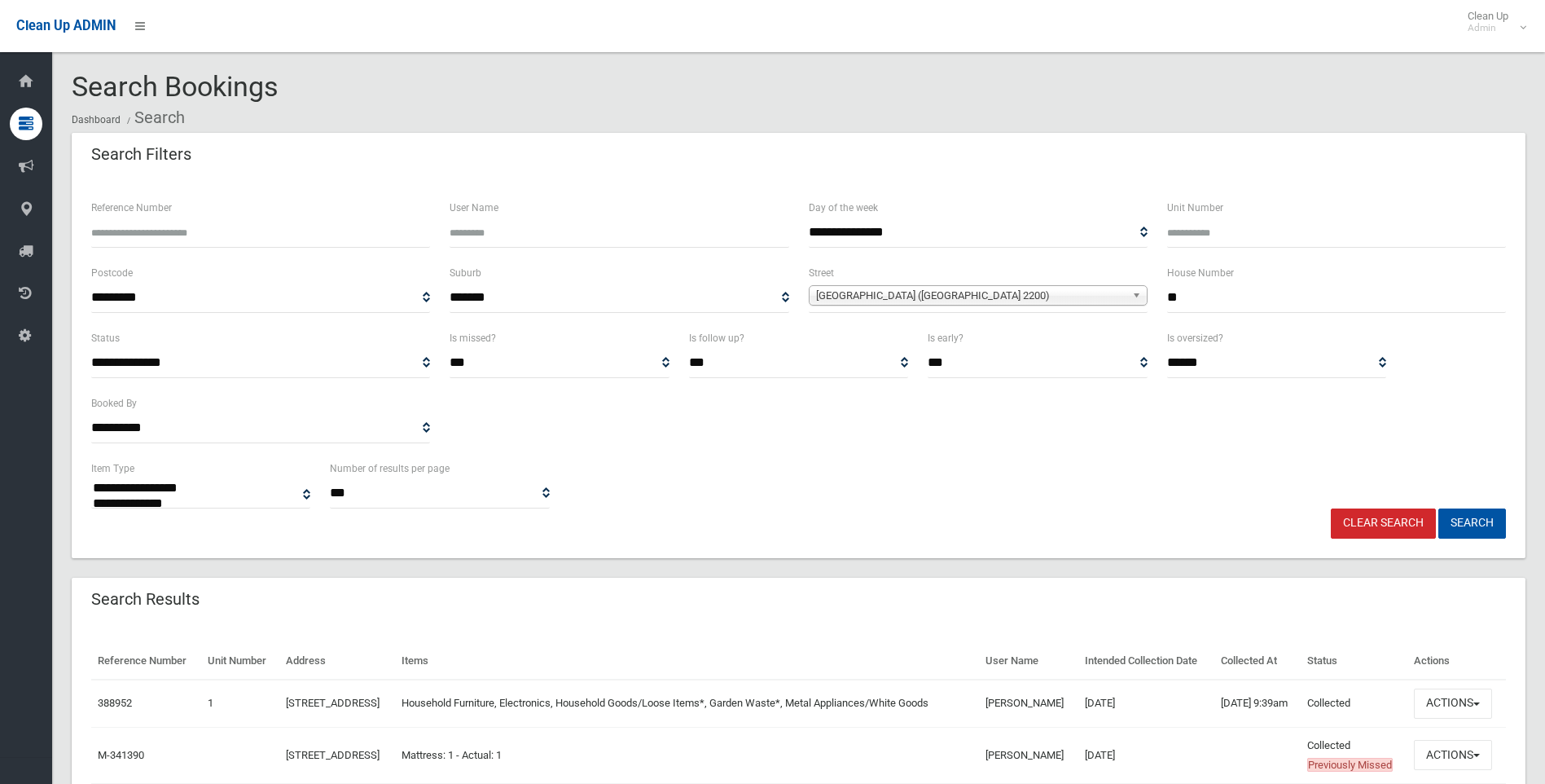
select select
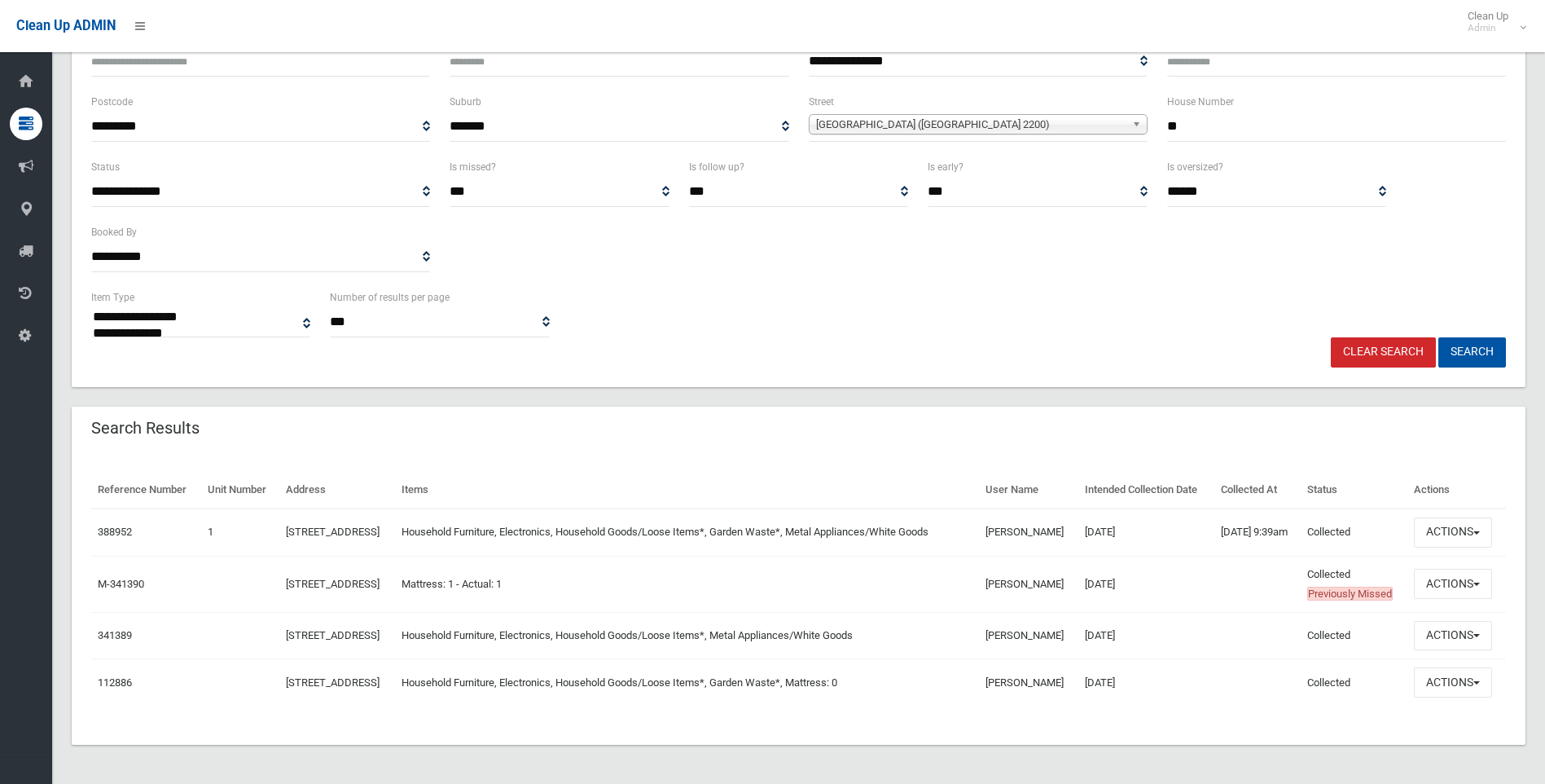
scroll to position [238, 0]
